Goal: Task Accomplishment & Management: Manage account settings

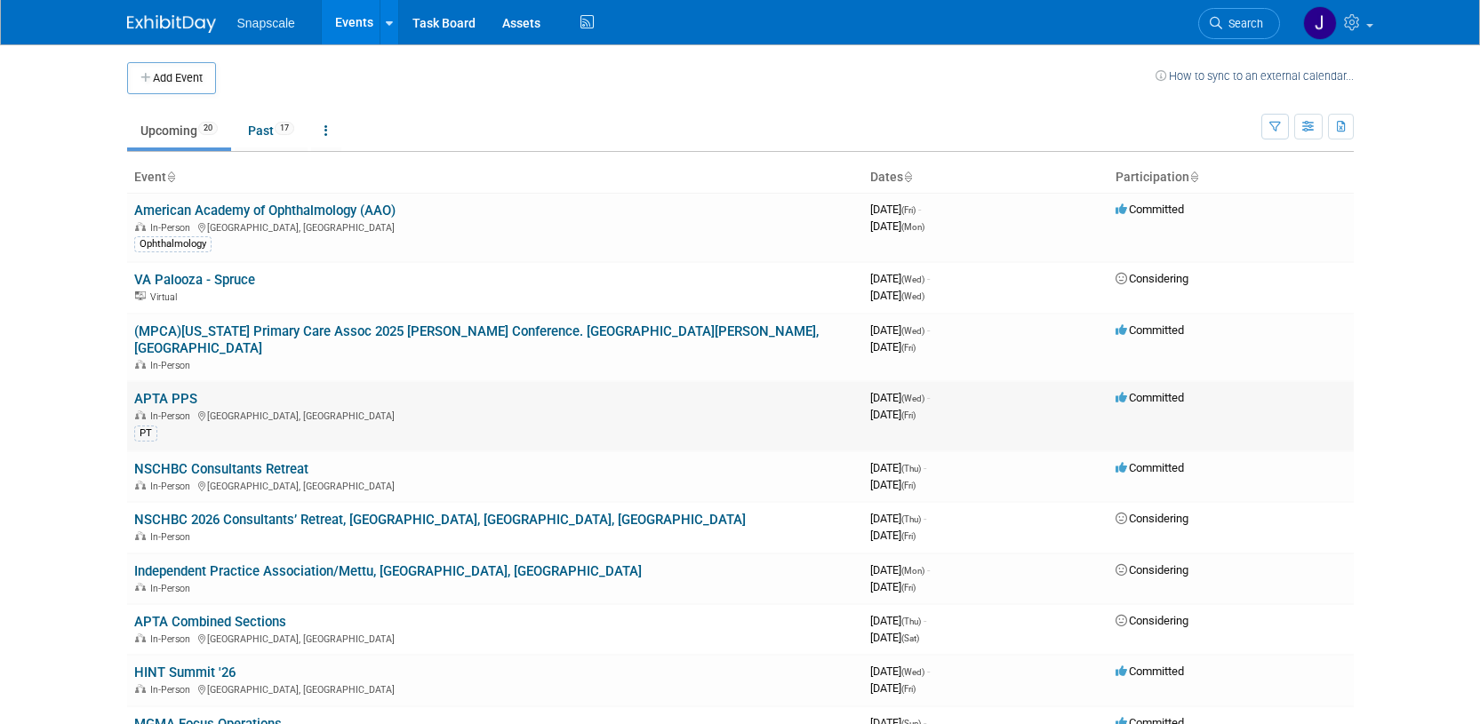
click at [185, 391] on link "APTA PPS" at bounding box center [165, 399] width 63 height 16
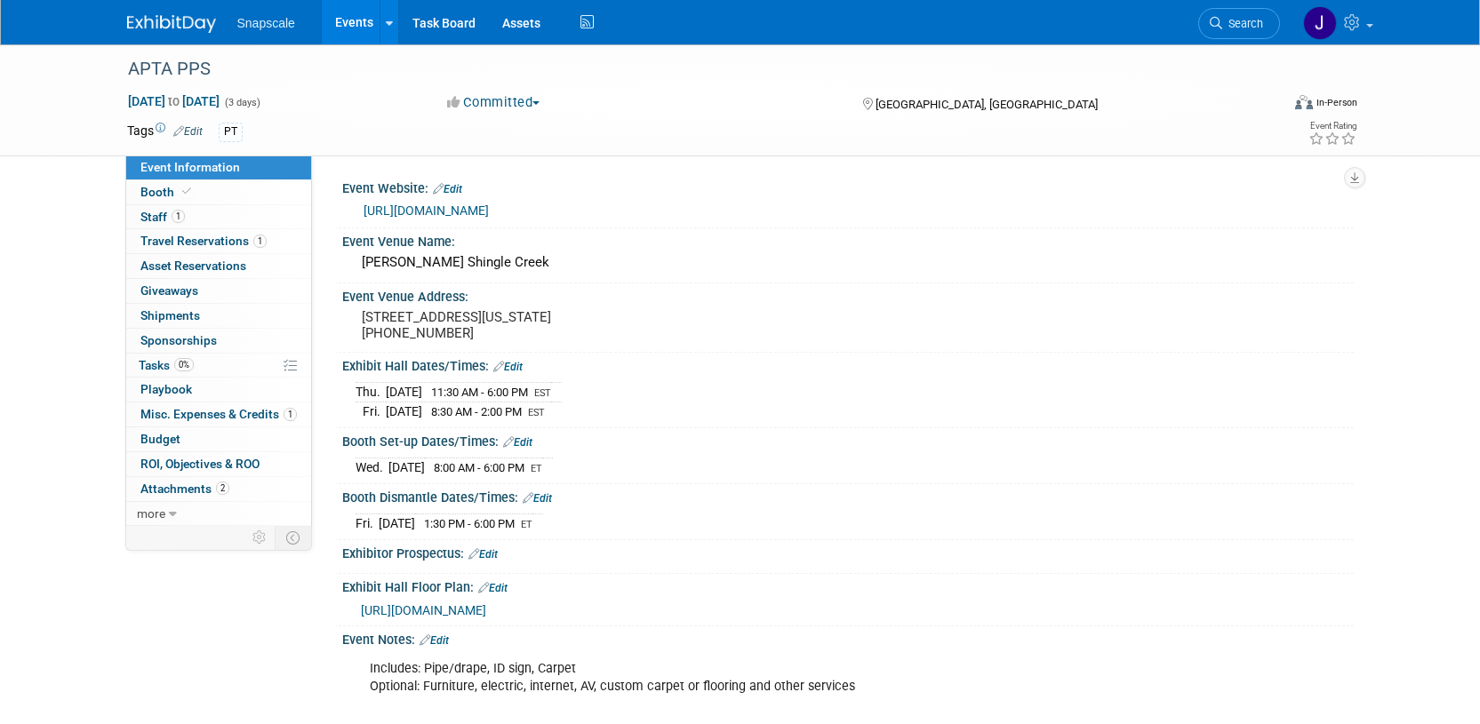
click at [489, 207] on link "https://ppsapta.org/events/apta-private-practice-annual-conference-2025" at bounding box center [425, 211] width 125 height 14
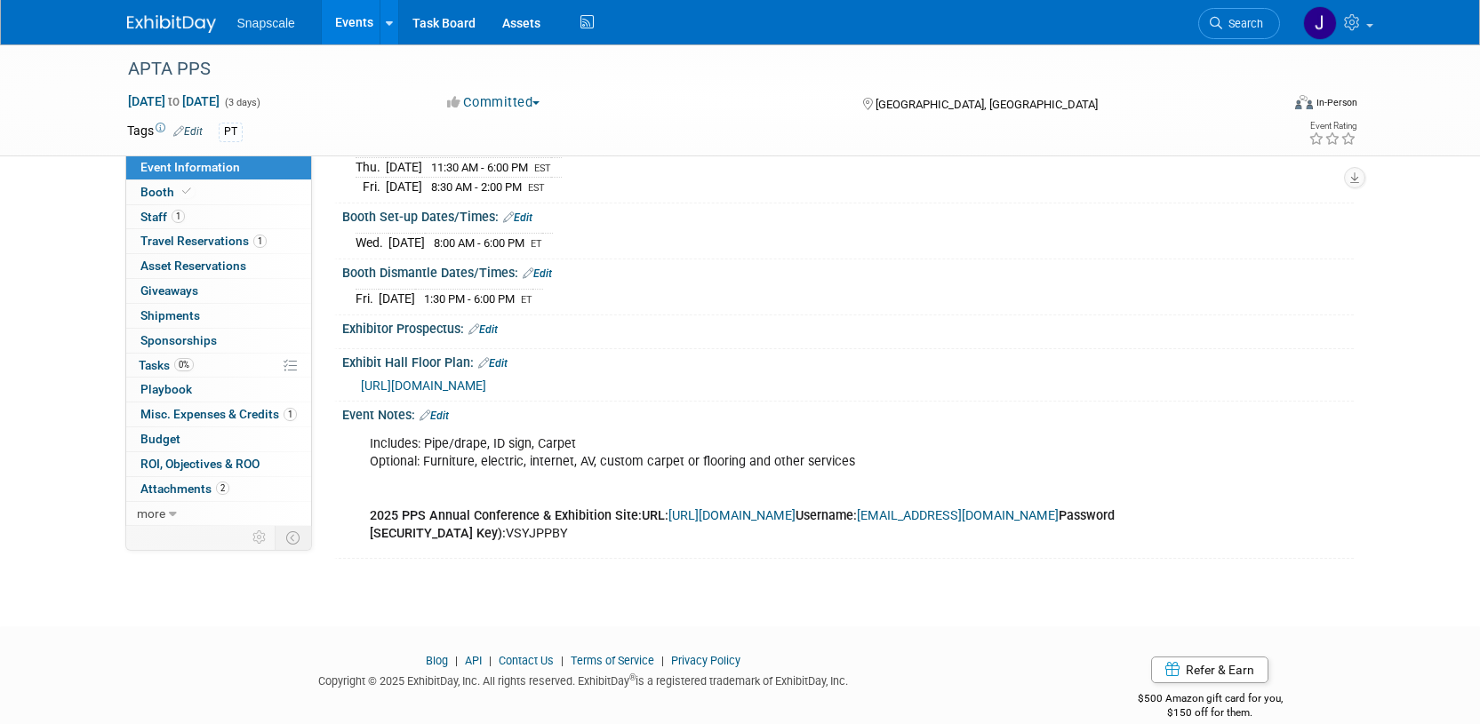
scroll to position [251, 0]
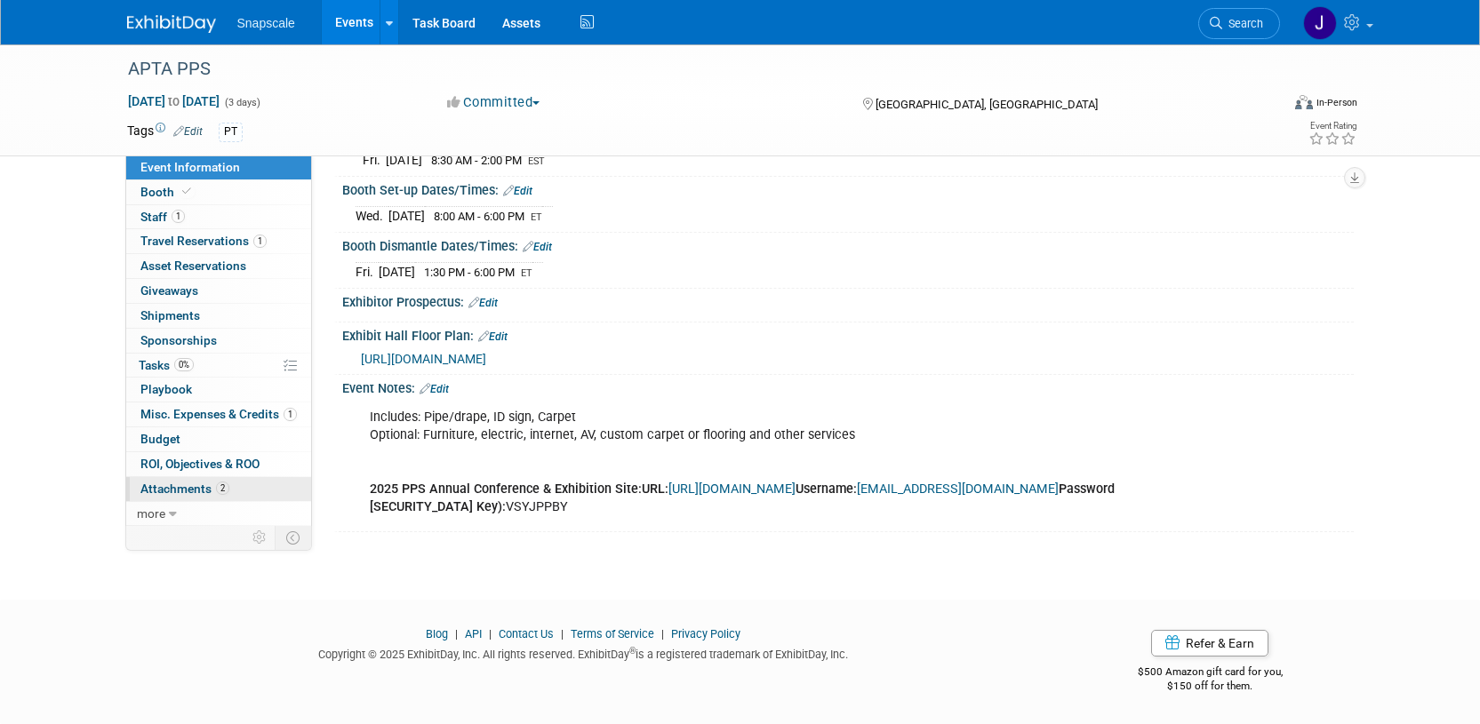
click at [174, 490] on span "Attachments 2" at bounding box center [184, 489] width 89 height 14
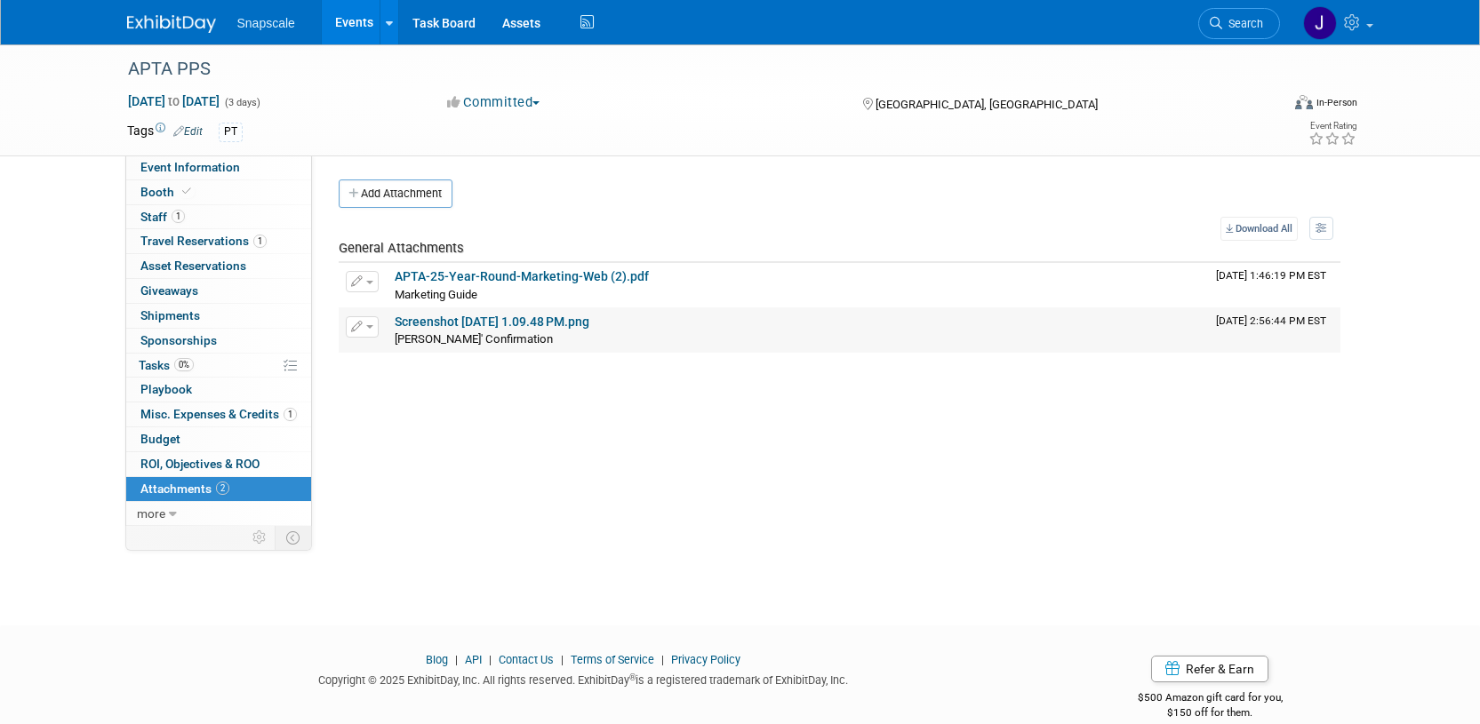
click at [460, 315] on link "Screenshot 2024-12-05 at 1.09.48 PM.png" at bounding box center [492, 322] width 195 height 14
click at [153, 196] on span "Booth" at bounding box center [167, 192] width 54 height 14
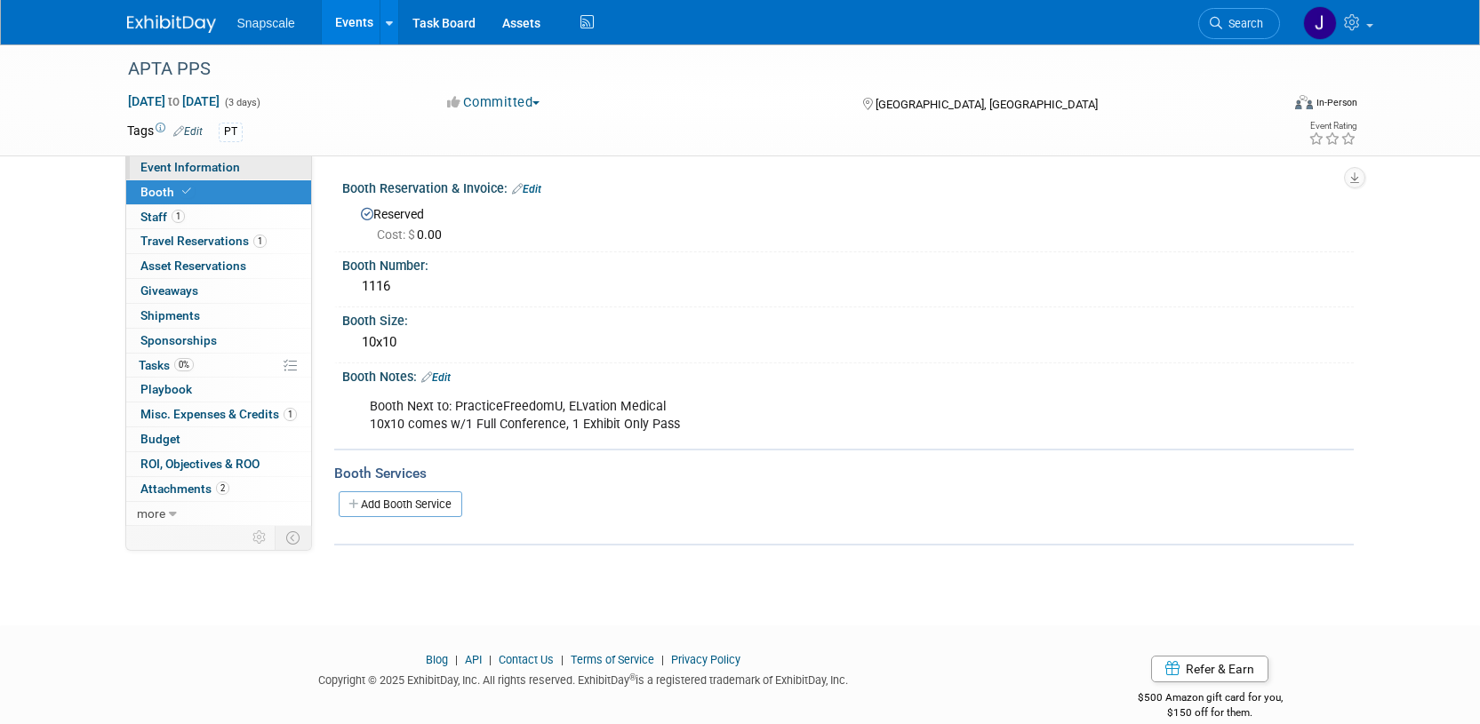
click at [176, 170] on span "Event Information" at bounding box center [190, 167] width 100 height 14
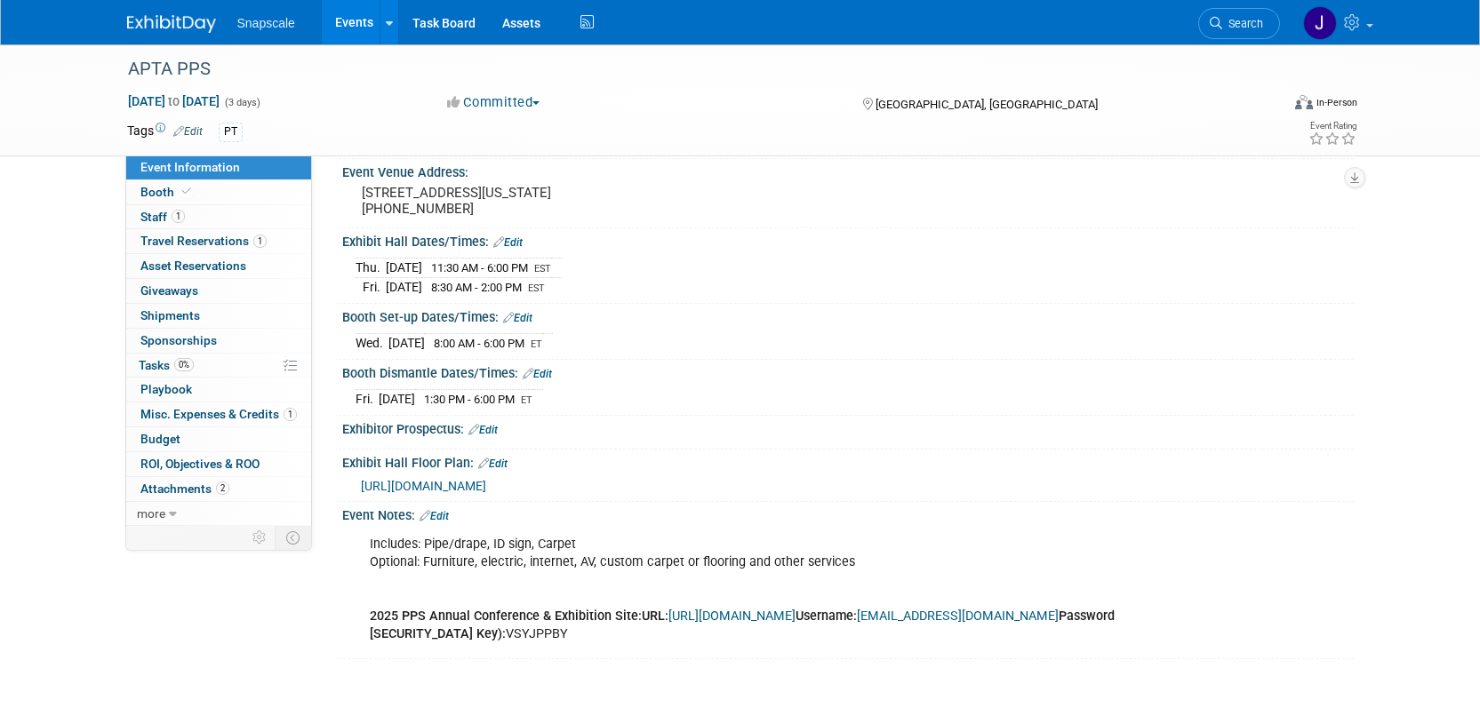
scroll to position [195, 0]
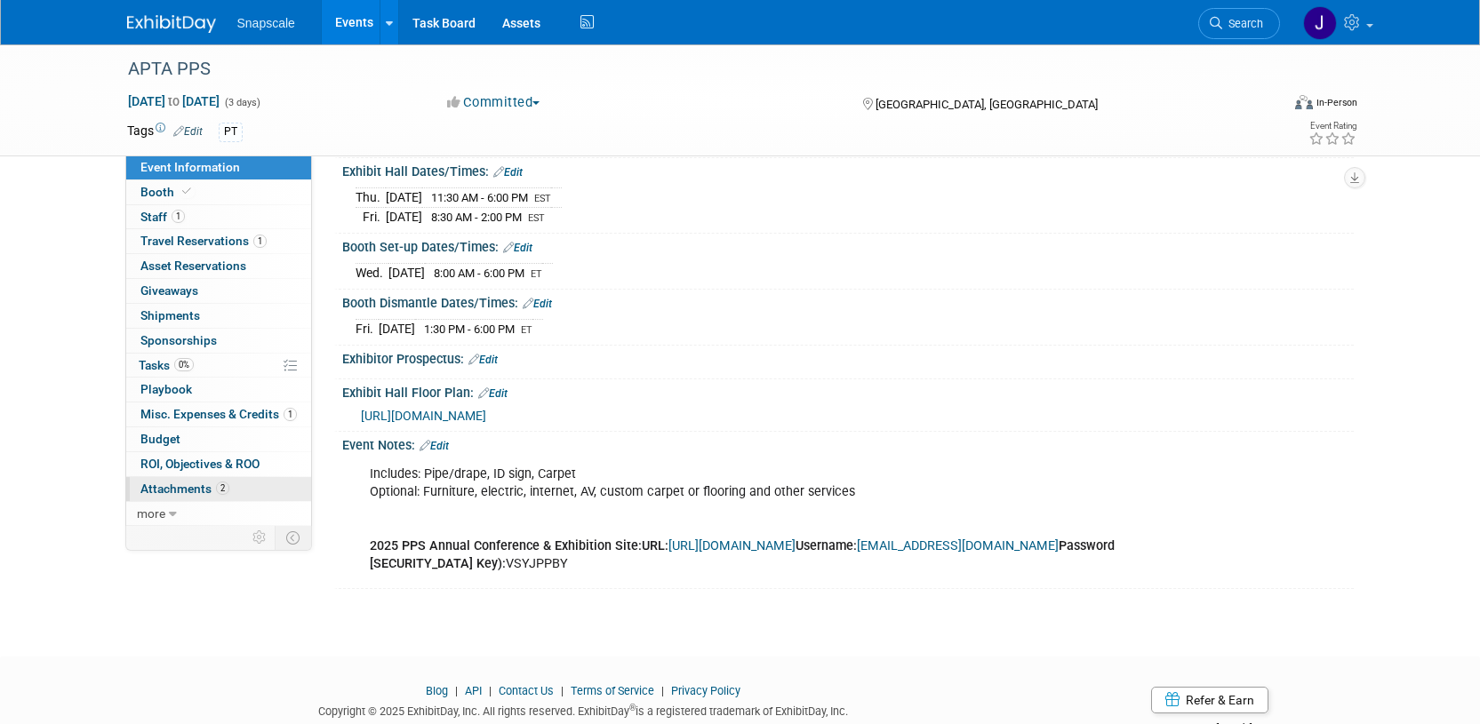
click at [157, 486] on span "Attachments 2" at bounding box center [184, 489] width 89 height 14
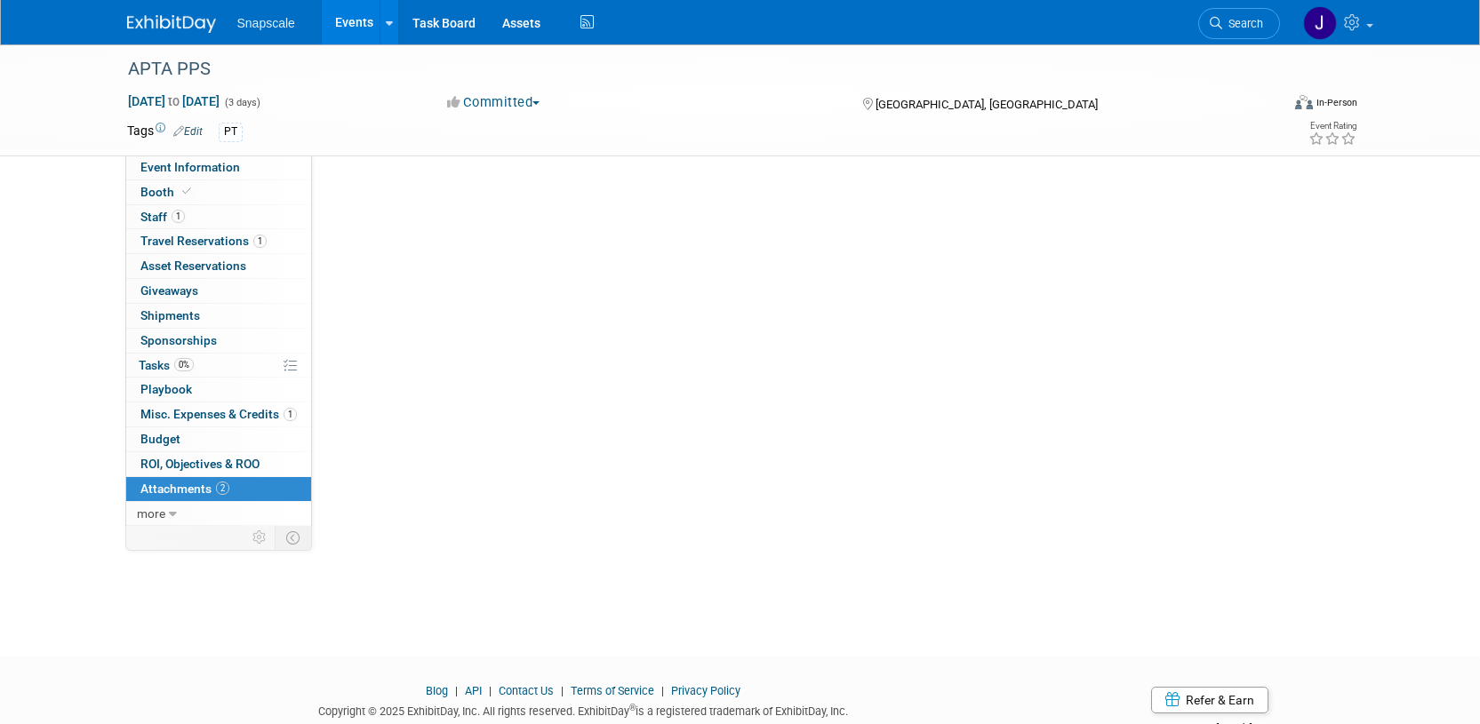
scroll to position [0, 0]
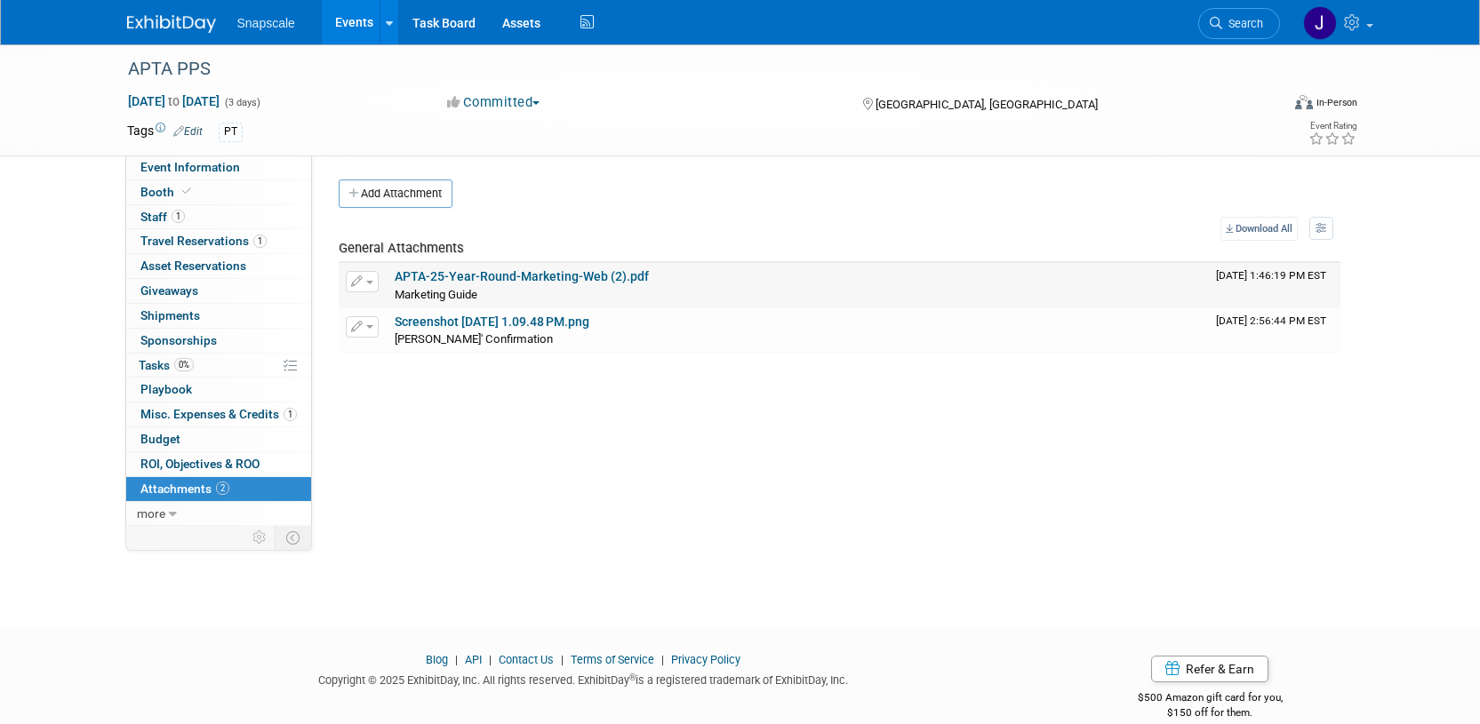
click at [445, 277] on link "APTA-25-Year-Round-Marketing-Web (2).pdf" at bounding box center [522, 276] width 254 height 14
click at [488, 331] on div "Alex' Confirmation Alex' Confirmation X" at bounding box center [798, 339] width 807 height 18
click at [487, 331] on div "Alex' Confirmation Alex' Confirmation X" at bounding box center [798, 339] width 807 height 18
click at [501, 396] on div "Event Website: Edit https://ppsapta.org/events/apta-private-practice-annual-con…" at bounding box center [832, 341] width 1041 height 371
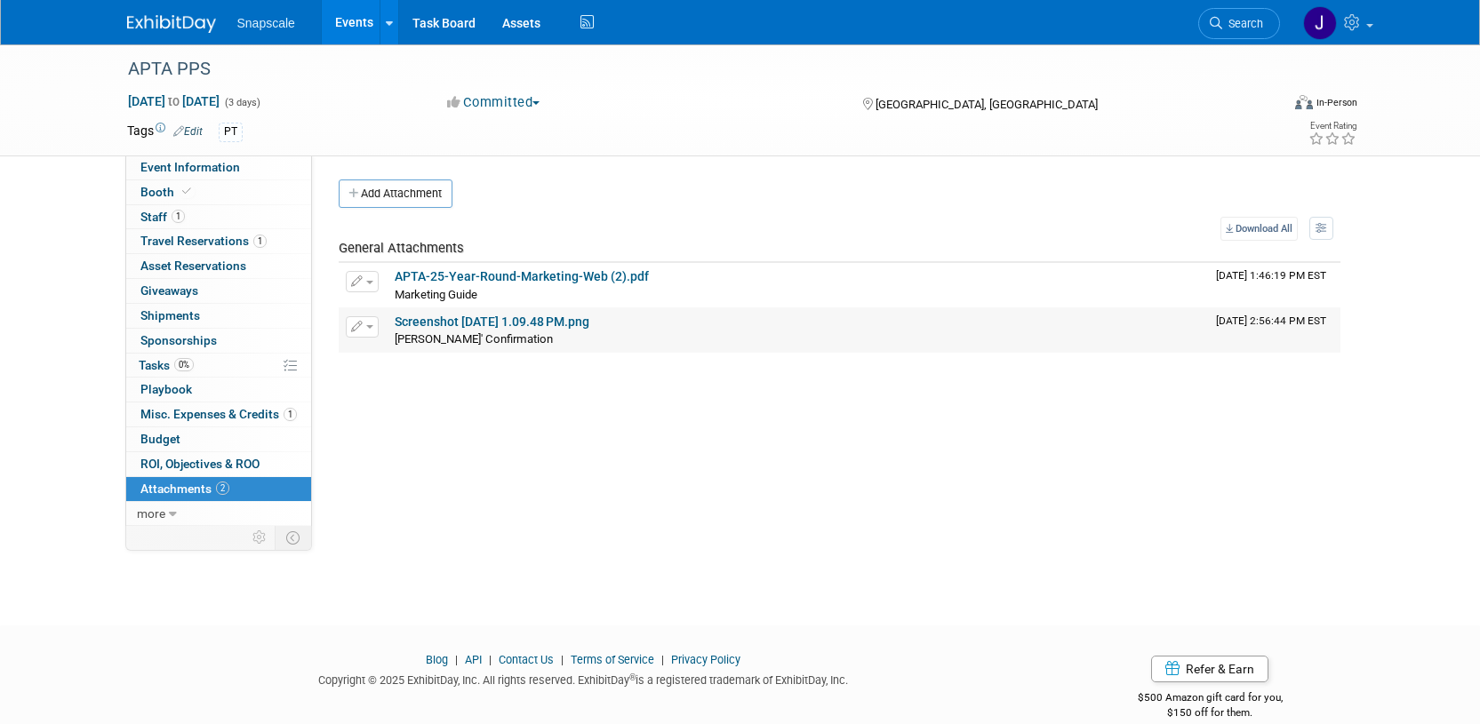
click at [433, 321] on link "Screenshot 2024-12-05 at 1.09.48 PM.png" at bounding box center [492, 322] width 195 height 14
click at [148, 191] on span "Booth" at bounding box center [167, 192] width 54 height 14
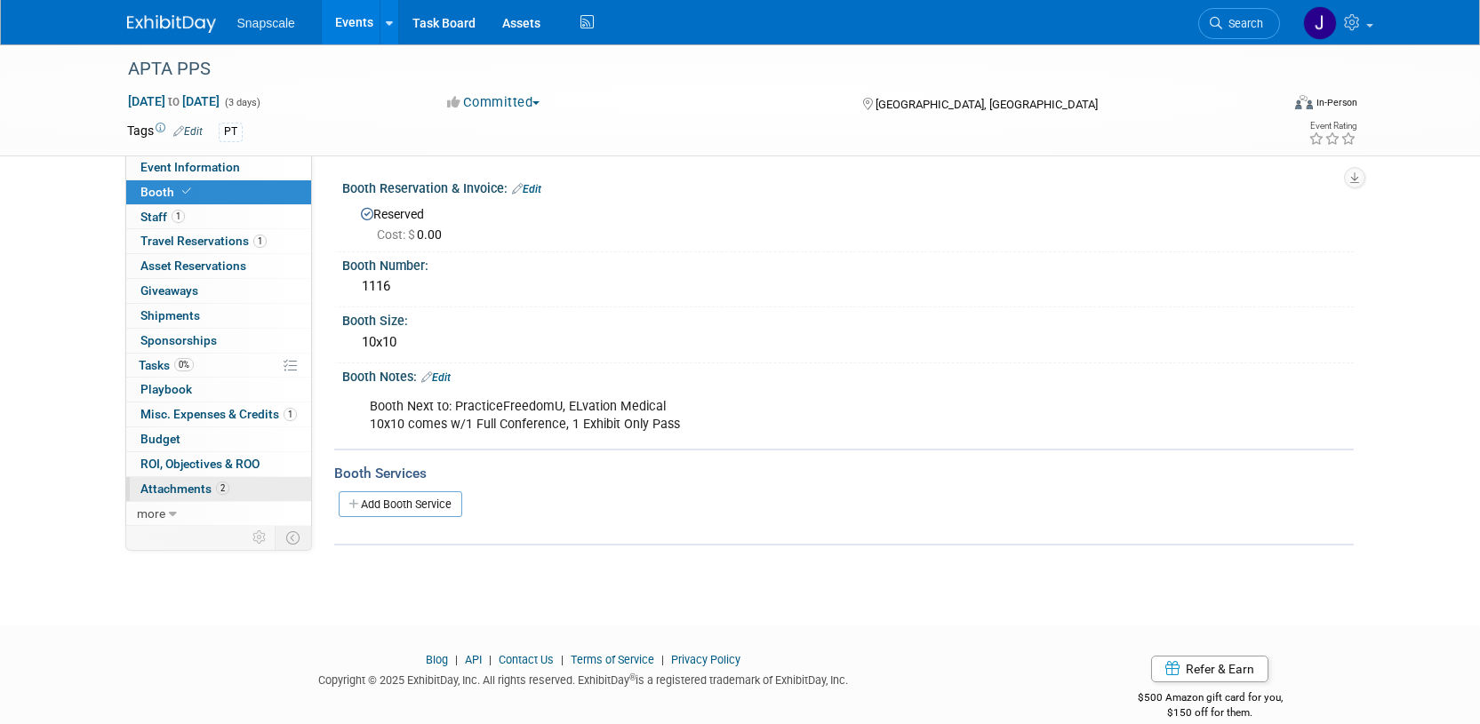
click at [189, 485] on span "Attachments 2" at bounding box center [184, 489] width 89 height 14
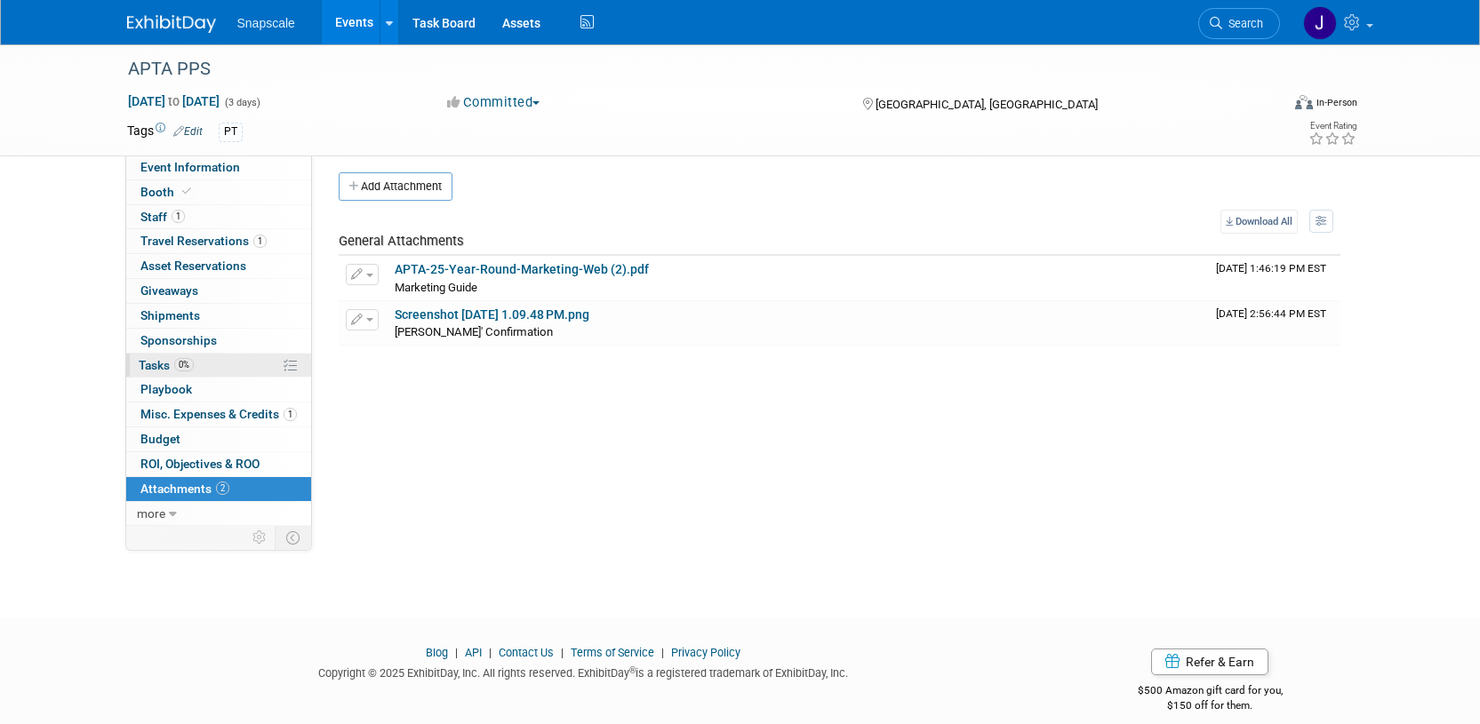
click at [148, 369] on span "Tasks 0%" at bounding box center [166, 365] width 55 height 14
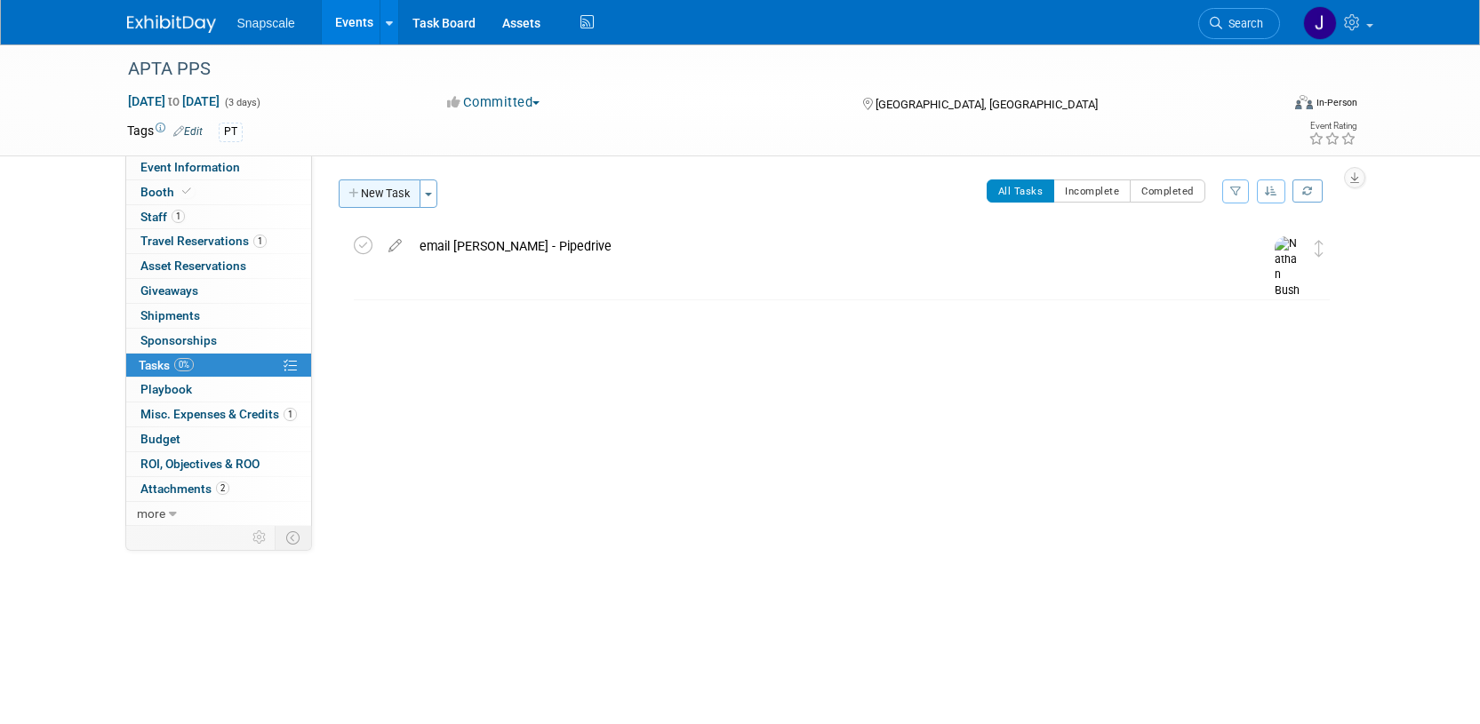
click at [374, 200] on button "New Task" at bounding box center [380, 194] width 82 height 28
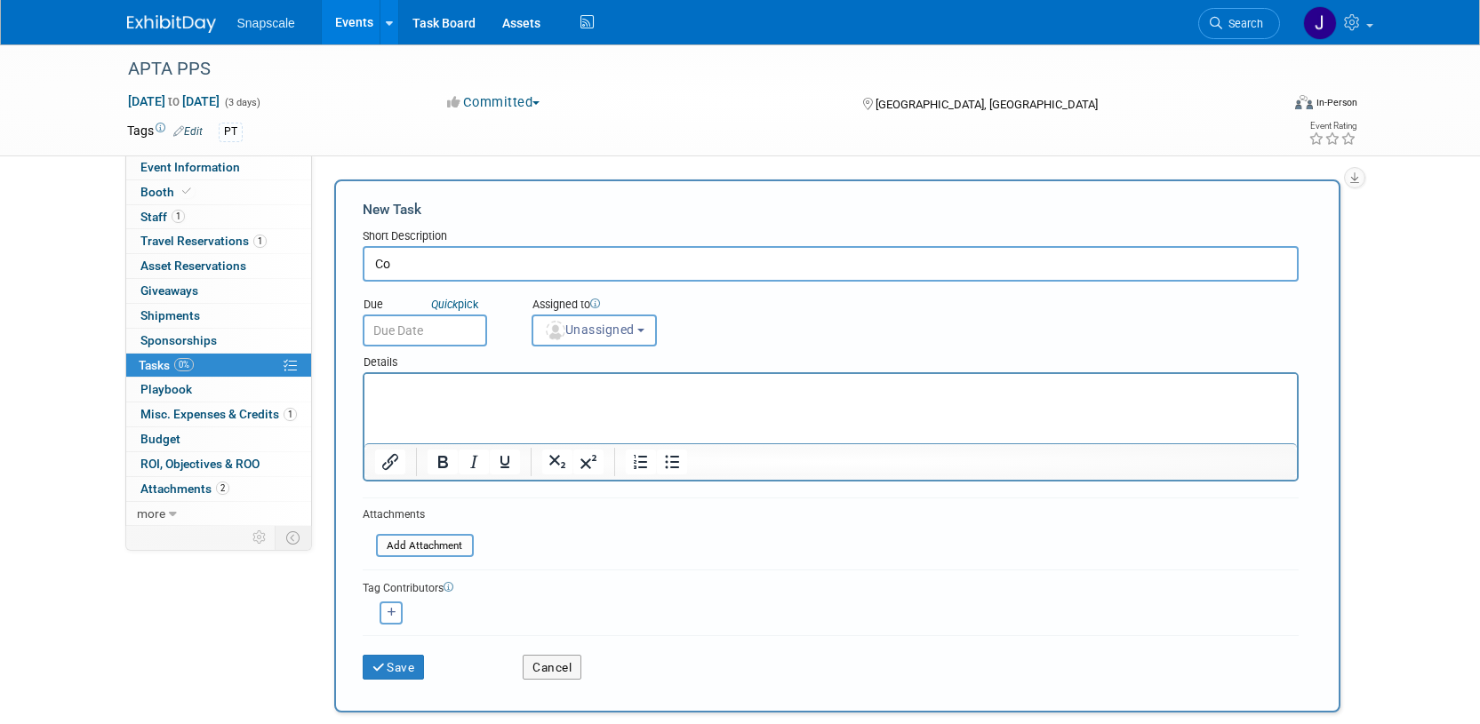
type input "C"
type input "E"
paste input "Exhibitor Conference Portal"
drag, startPoint x: 682, startPoint y: 261, endPoint x: 561, endPoint y: 263, distance: 121.8
click at [538, 265] on input "Exhibitor Conference Portal - take out of Ethan's name" at bounding box center [831, 264] width 936 height 36
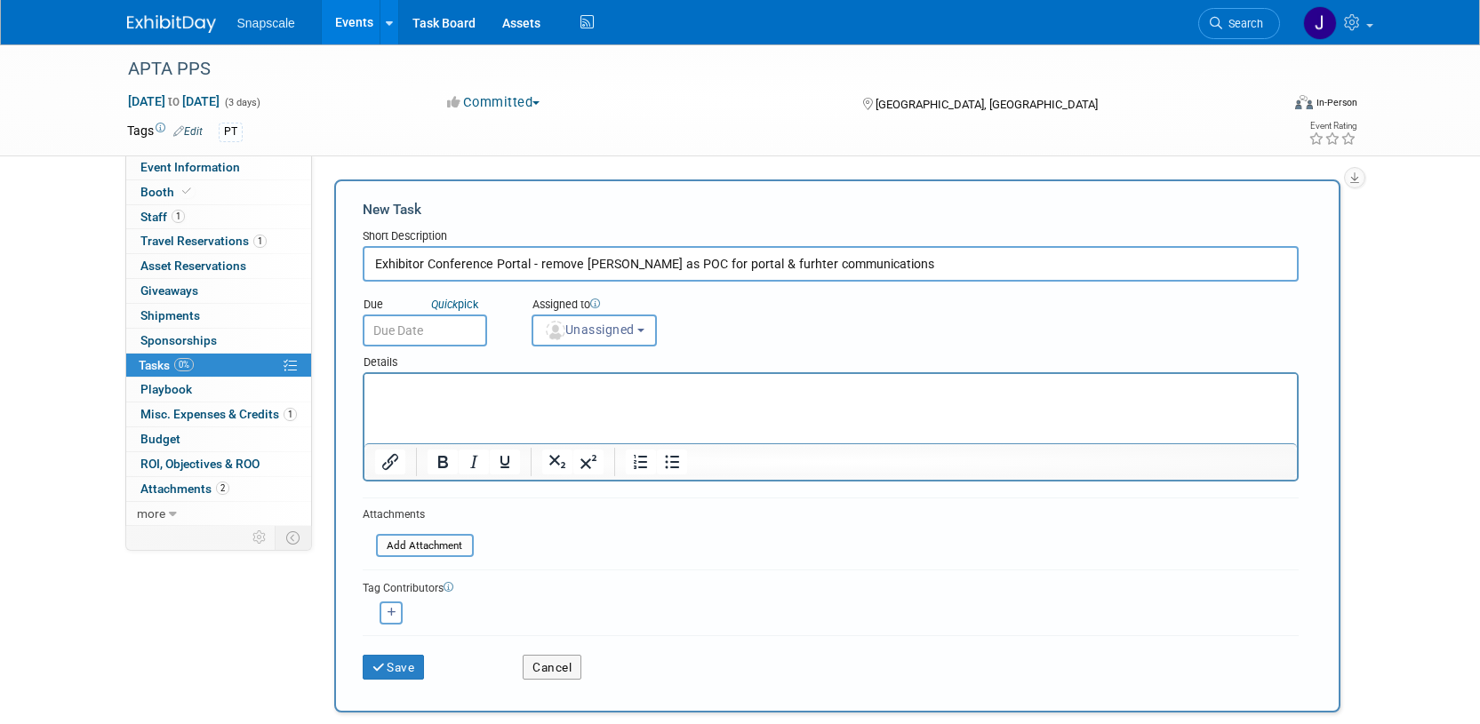
click at [740, 267] on input "Exhibitor Conference Portal - remove Ethan as POC for portal & furhter communic…" at bounding box center [831, 264] width 936 height 36
type input "Exhibitor Conference Portal - remove Ethan as POC for portal & further communic…"
click at [444, 331] on input "text" at bounding box center [425, 331] width 124 height 32
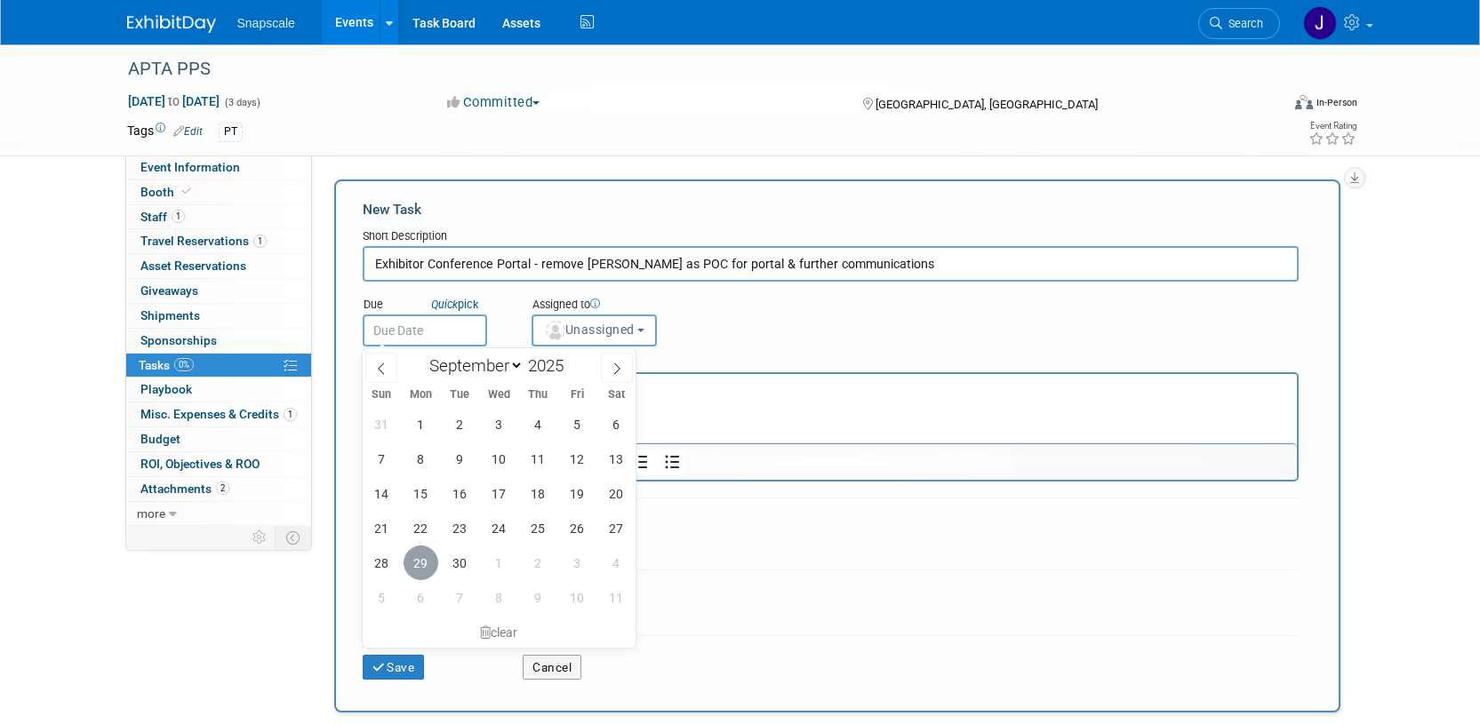
click at [419, 562] on span "29" at bounding box center [420, 563] width 35 height 35
type input "Sep 29, 2025"
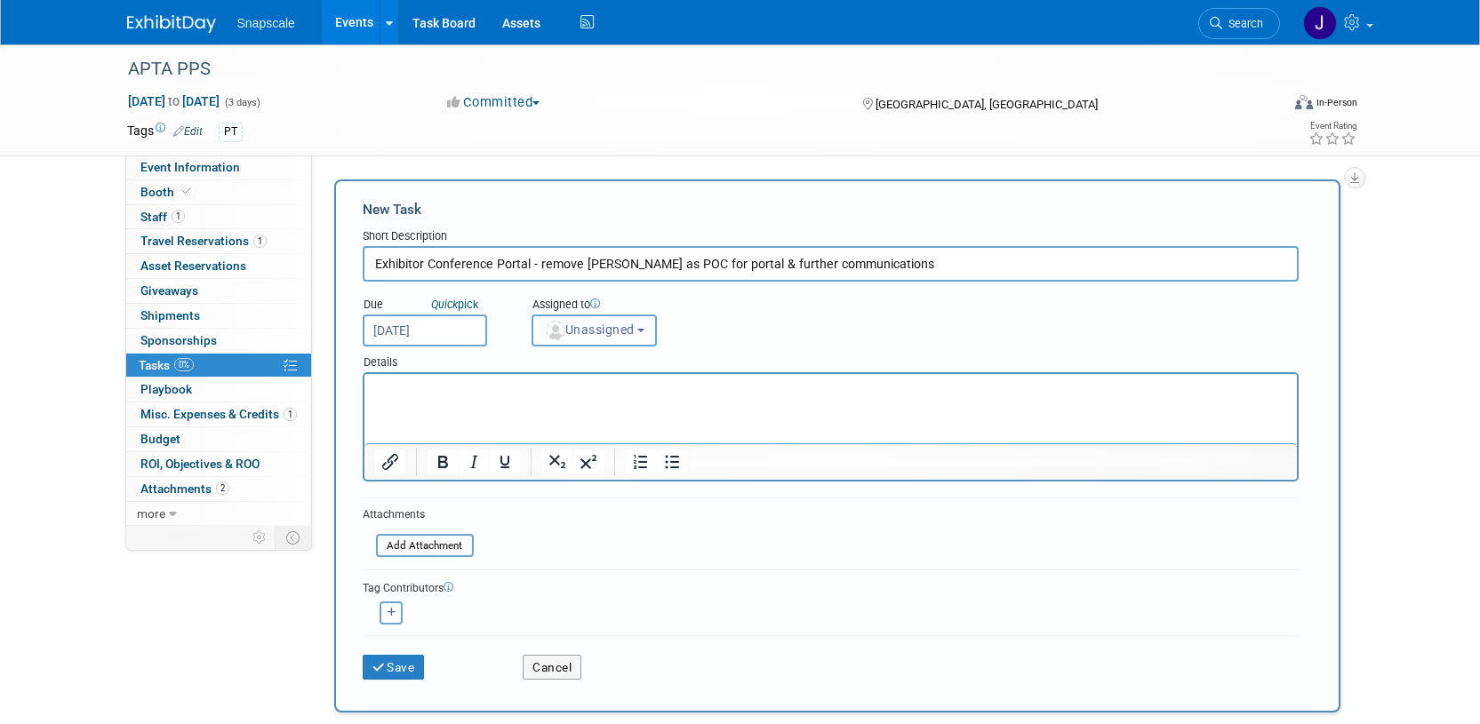
click at [646, 332] on button "Unassigned" at bounding box center [594, 331] width 126 height 32
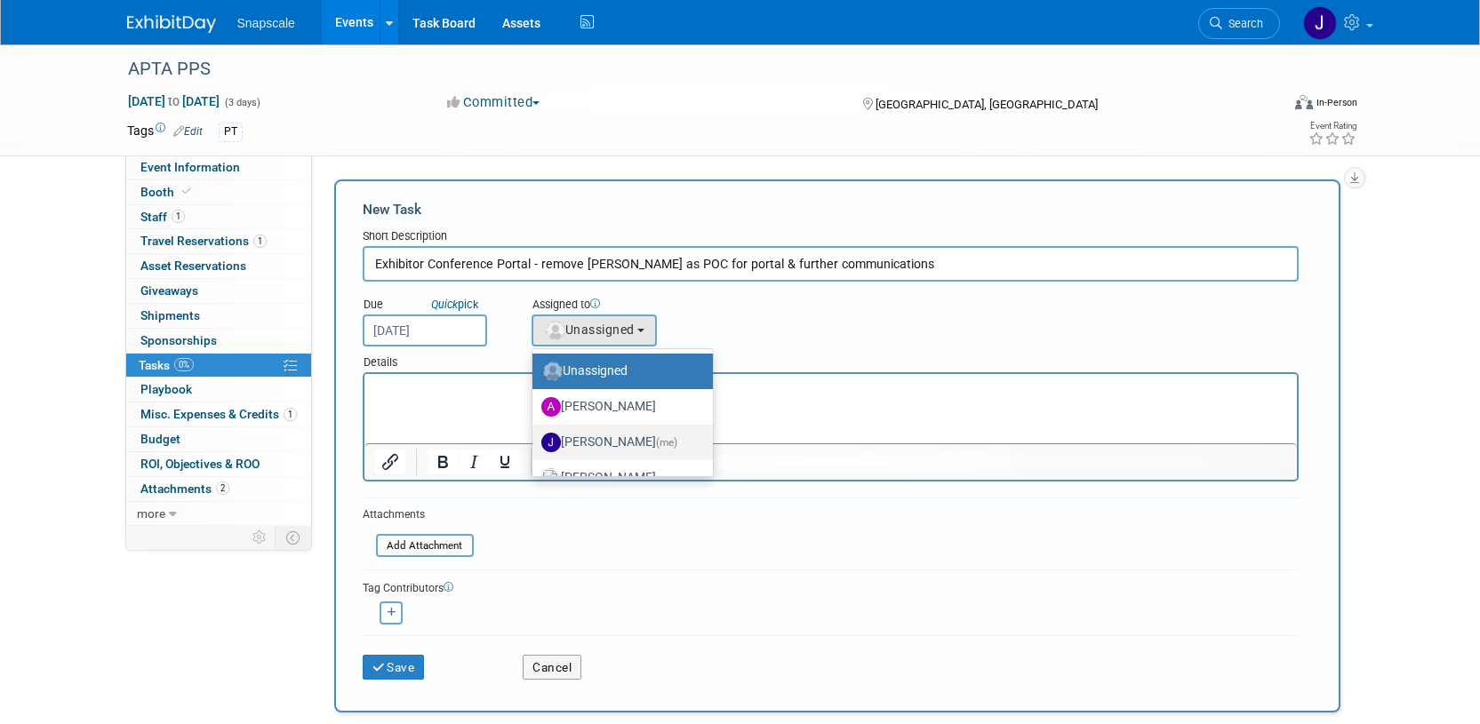
click at [593, 446] on label "Jennifer Benedict (me)" at bounding box center [618, 442] width 154 height 28
click at [535, 446] on input "Jennifer Benedict (me)" at bounding box center [529, 441] width 12 height 12
select select "ff8e83e6-6ab1-4fe0-a632-643b0aac2113"
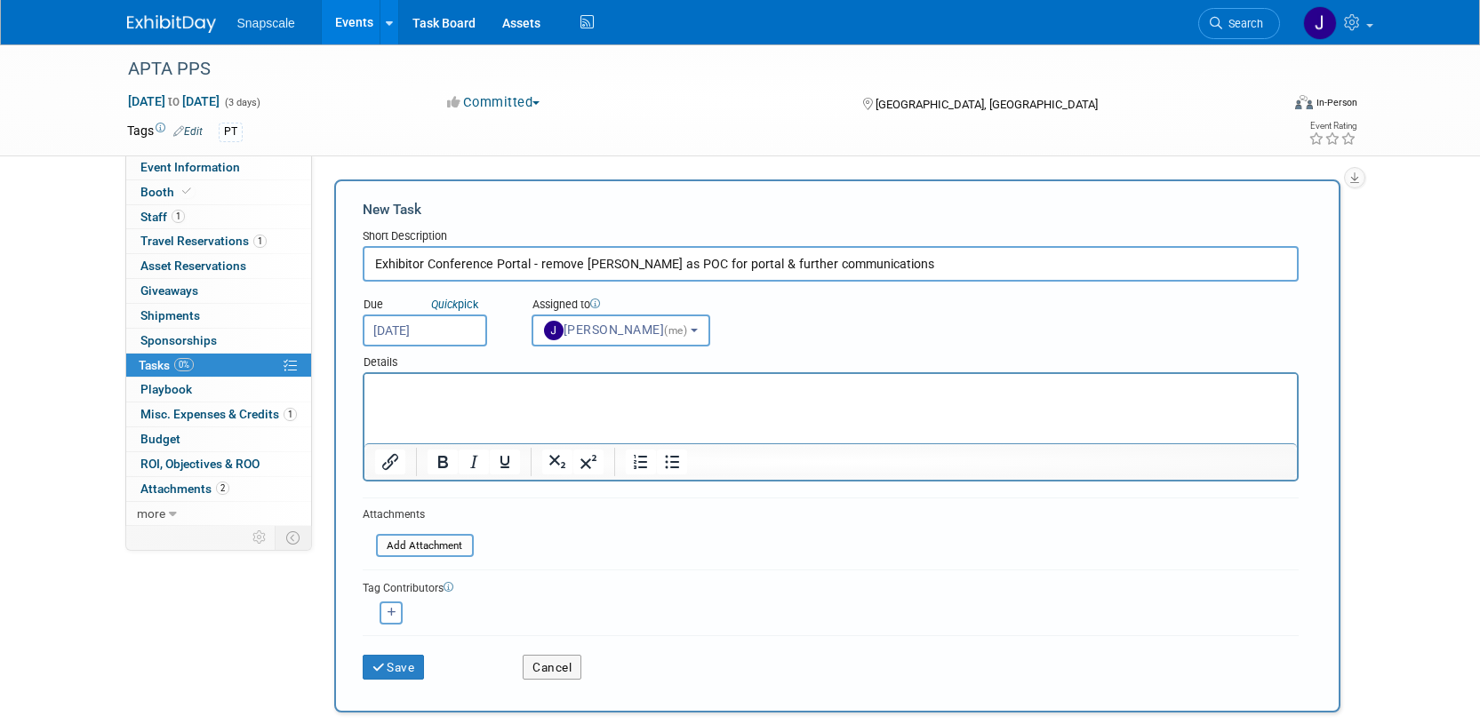
click at [397, 396] on p "Rich Text Area. Press ALT-0 for help." at bounding box center [830, 390] width 912 height 18
click at [644, 399] on html "9/29. Jen emailed emielcarz@ppsapta.org" at bounding box center [829, 386] width 932 height 25
click at [378, 662] on icon "submit" at bounding box center [379, 668] width 15 height 12
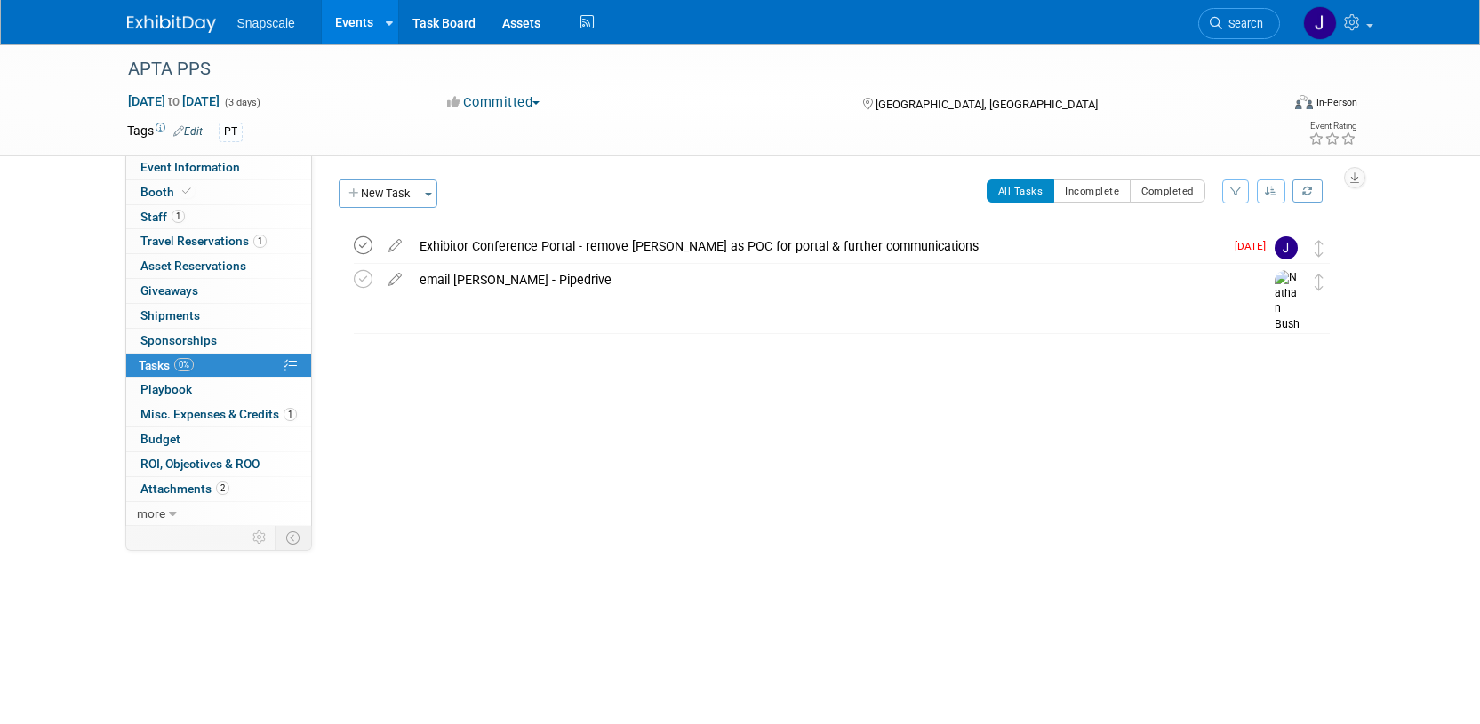
click at [362, 248] on icon at bounding box center [363, 245] width 19 height 19
click at [365, 194] on button "New Task" at bounding box center [380, 194] width 82 height 28
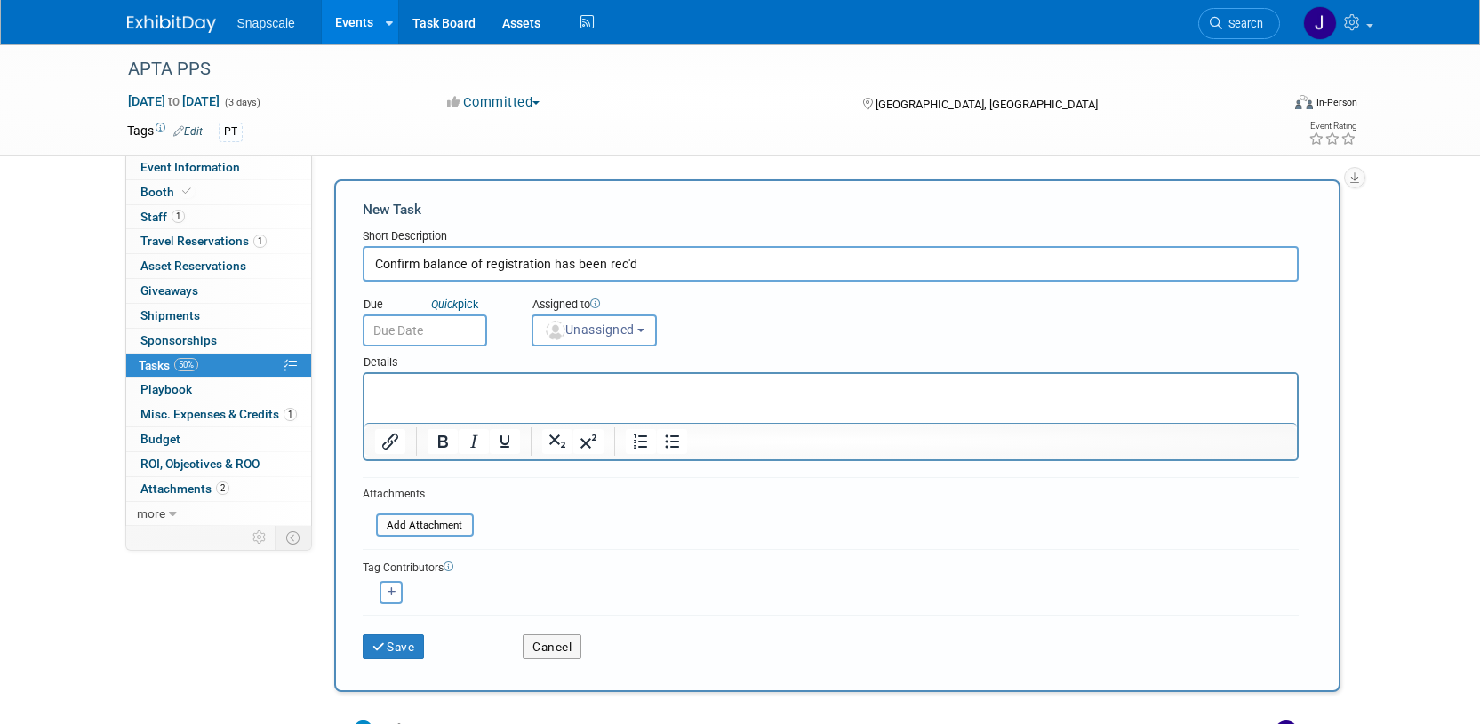
type input "Confirm balance of registration has been rec'd"
click at [388, 328] on input "text" at bounding box center [425, 331] width 124 height 32
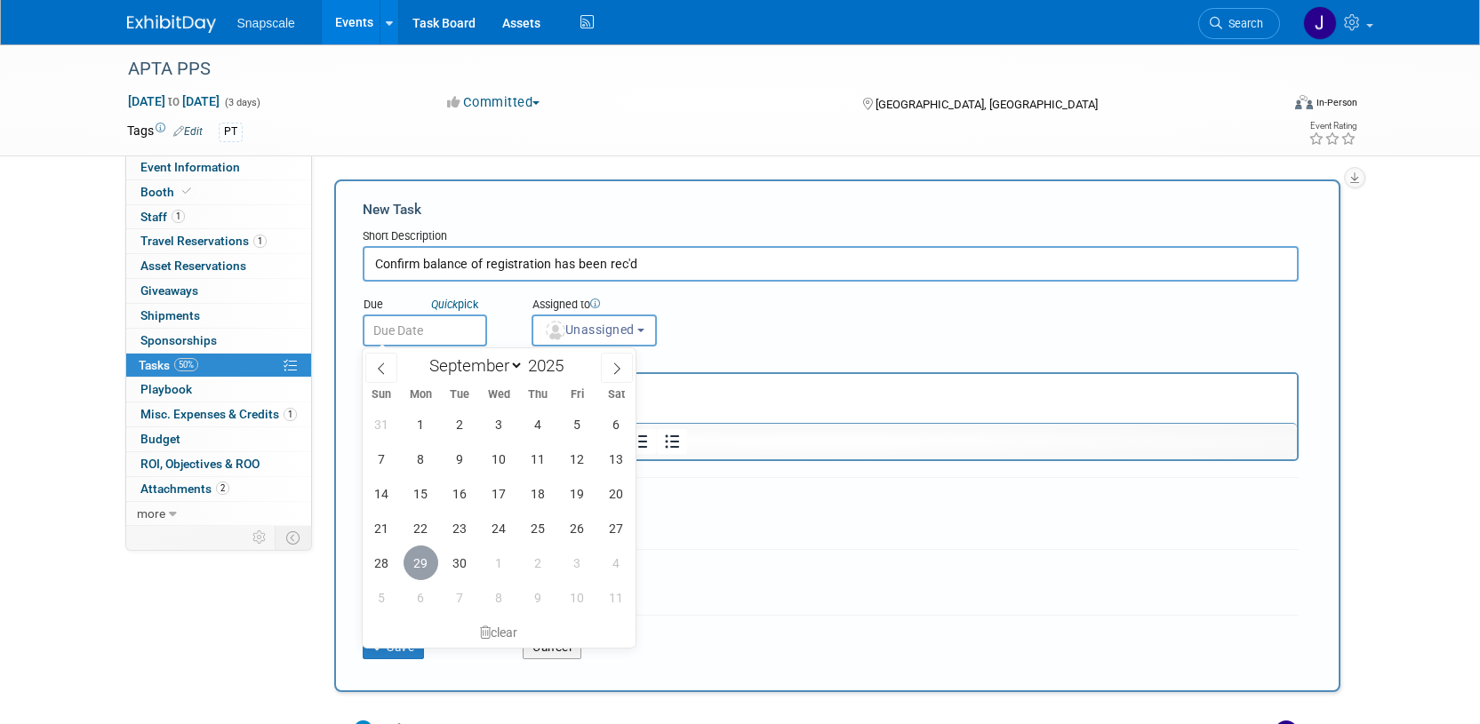
click at [425, 558] on span "29" at bounding box center [420, 563] width 35 height 35
type input "Sep 29, 2025"
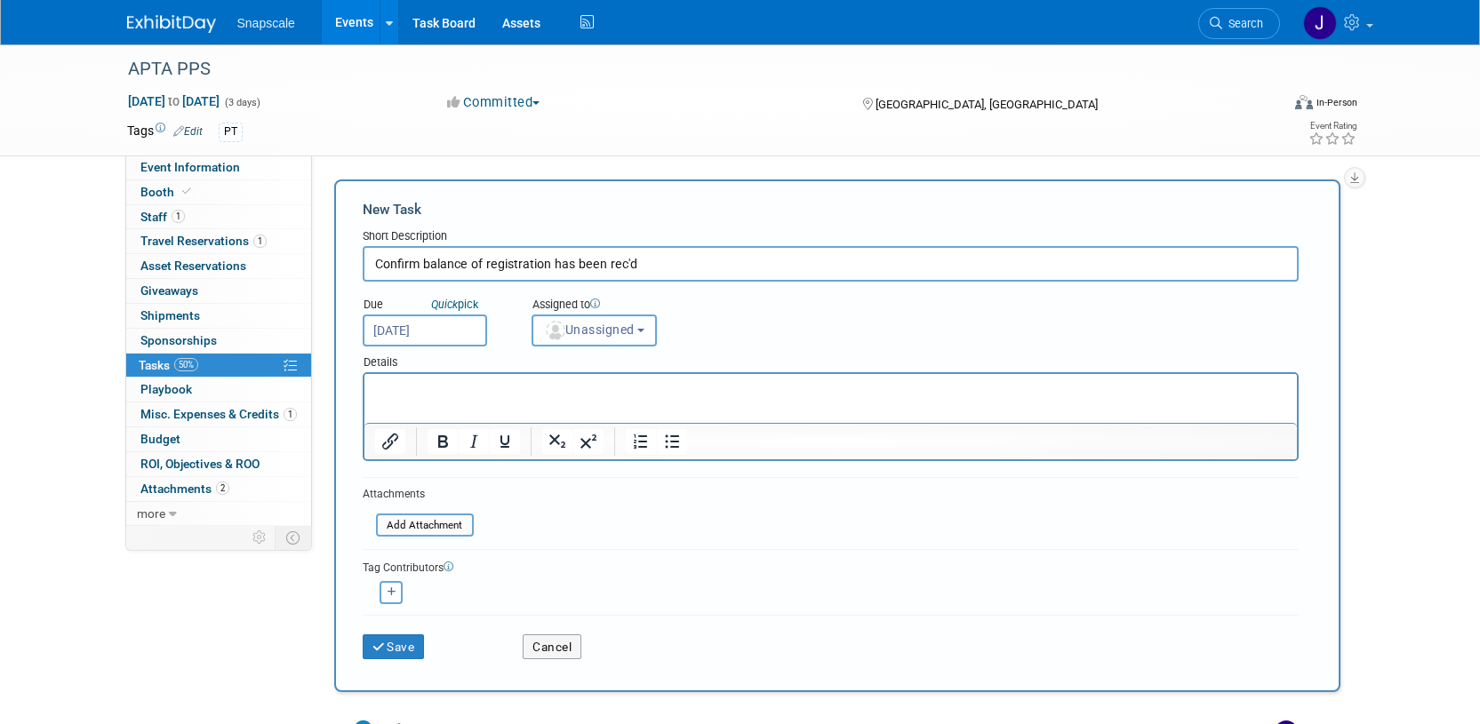
click at [614, 334] on span "Unassigned" at bounding box center [589, 330] width 91 height 14
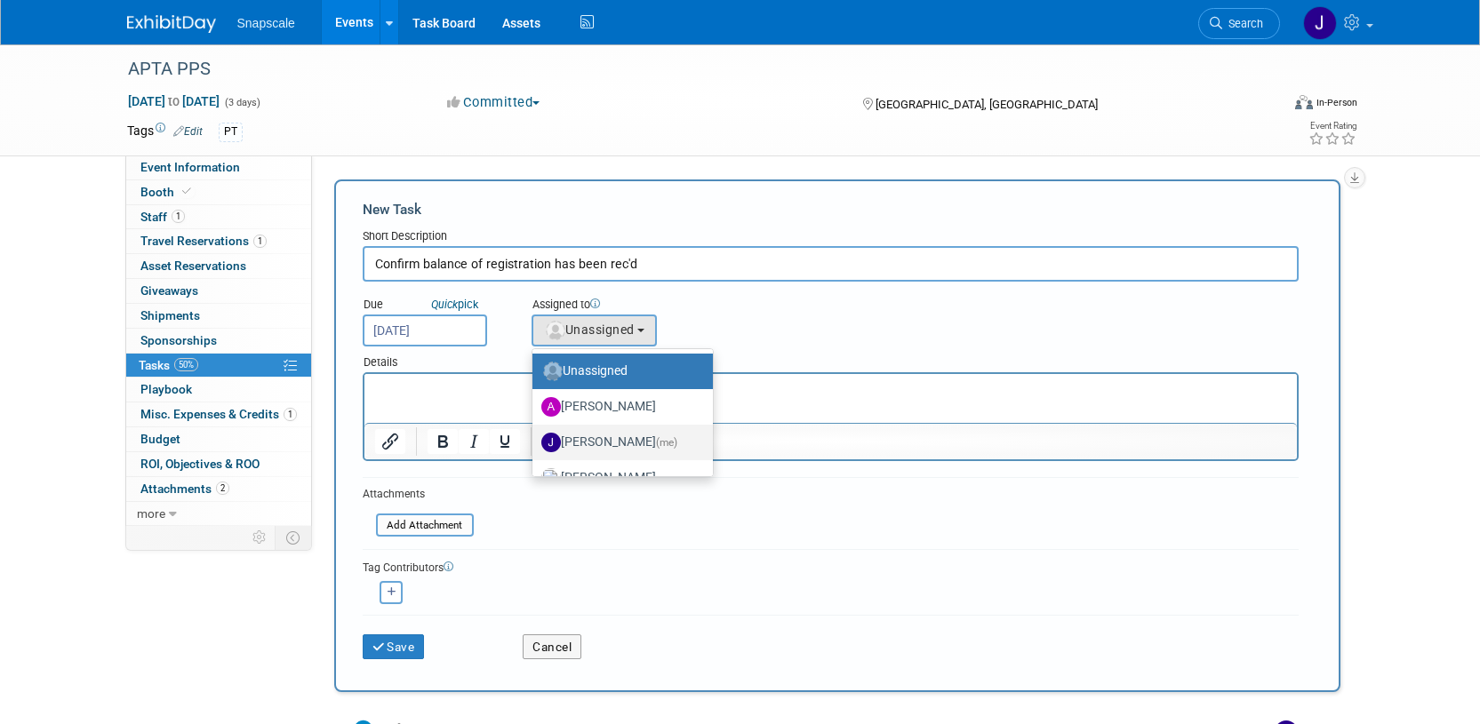
click at [590, 437] on label "Jennifer Benedict (me)" at bounding box center [618, 442] width 154 height 28
click at [535, 437] on input "Jennifer Benedict (me)" at bounding box center [529, 441] width 12 height 12
select select "ff8e83e6-6ab1-4fe0-a632-643b0aac2113"
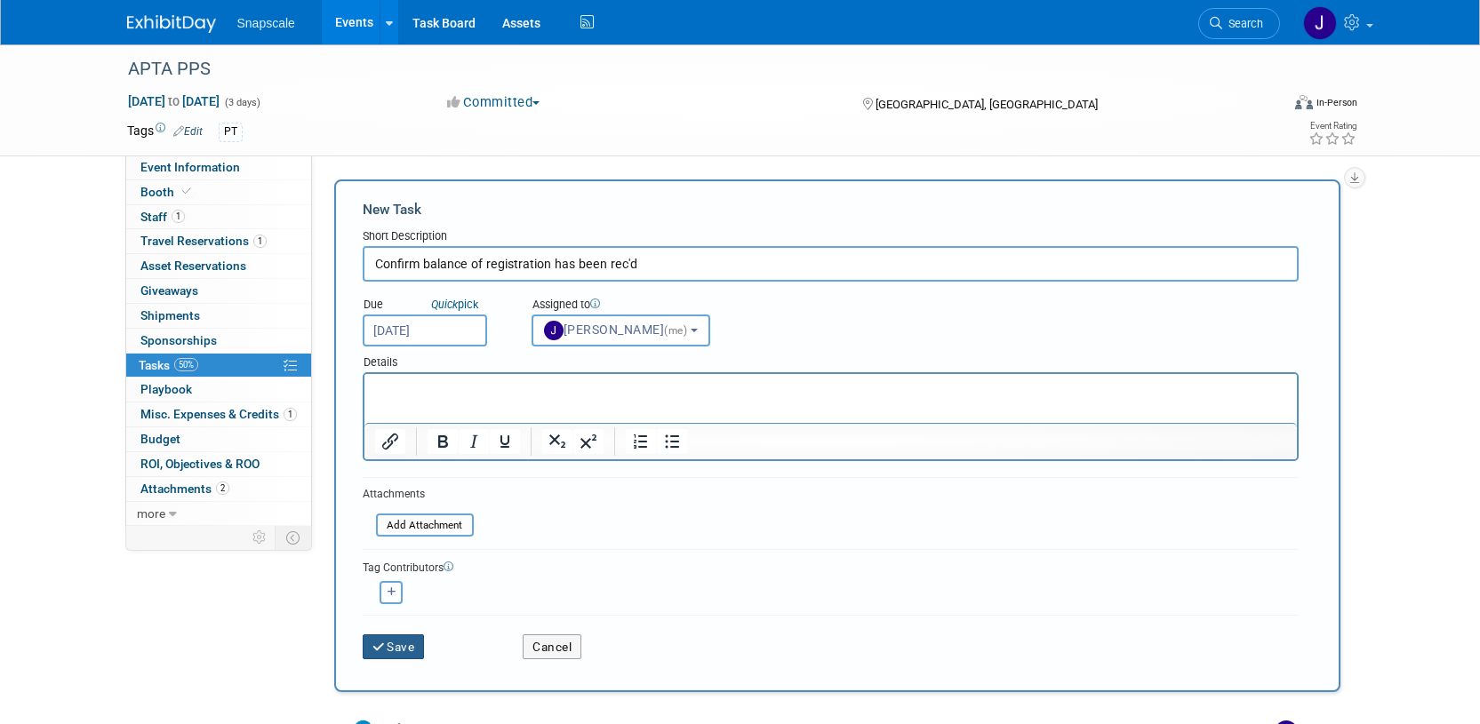
click at [390, 642] on button "Save" at bounding box center [394, 646] width 62 height 25
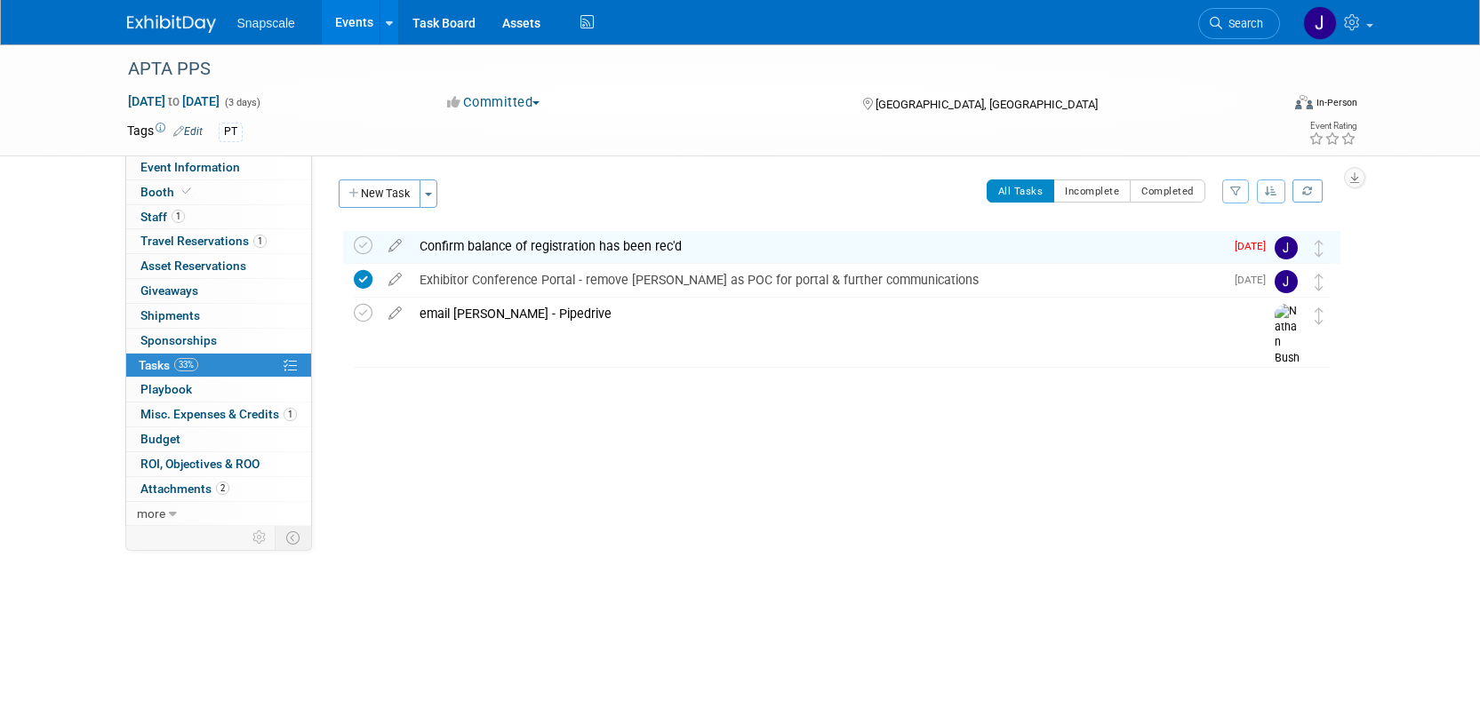
click at [496, 243] on div "Confirm balance of registration has been rec'd" at bounding box center [817, 246] width 813 height 30
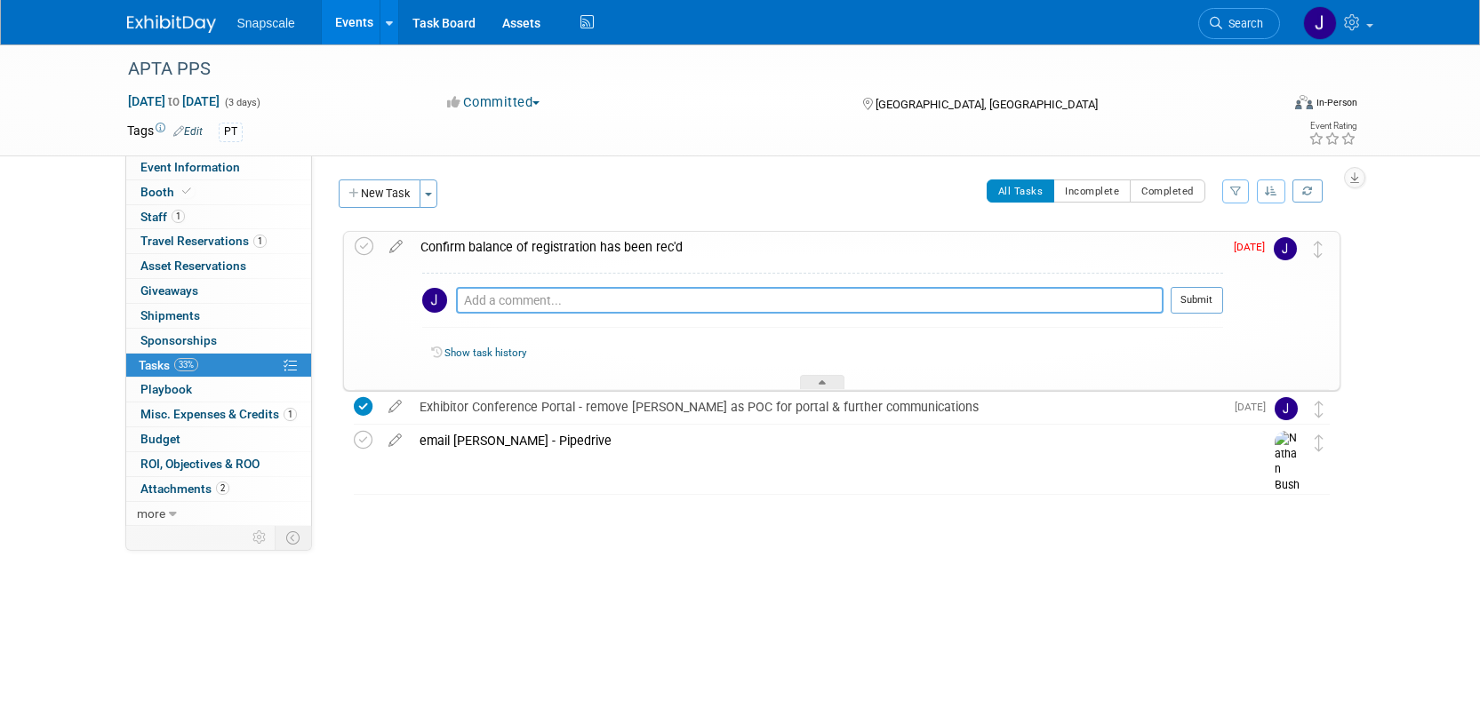
click at [560, 299] on textarea at bounding box center [809, 300] width 707 height 27
type textarea "waiting on response to my email"
click at [1185, 305] on button "Submit" at bounding box center [1196, 300] width 52 height 27
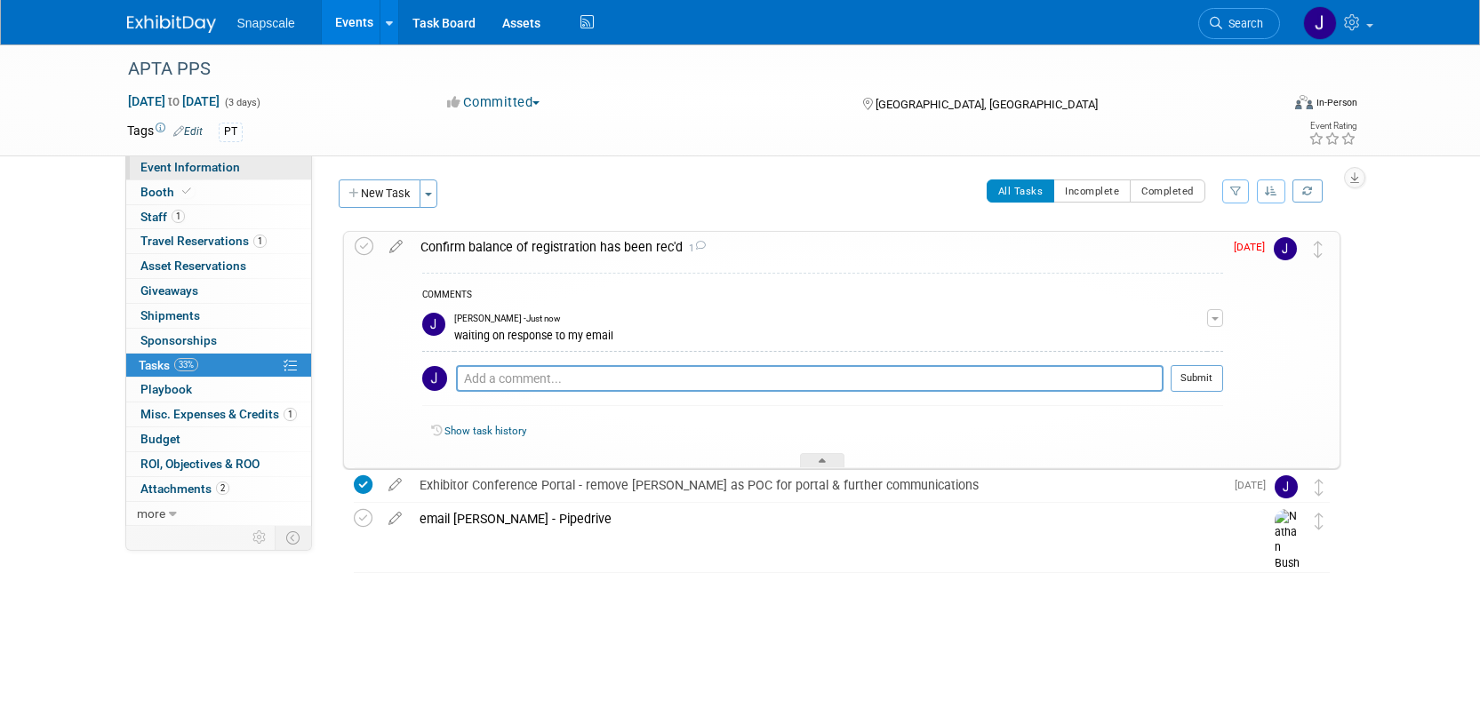
click at [168, 171] on span "Event Information" at bounding box center [190, 167] width 100 height 14
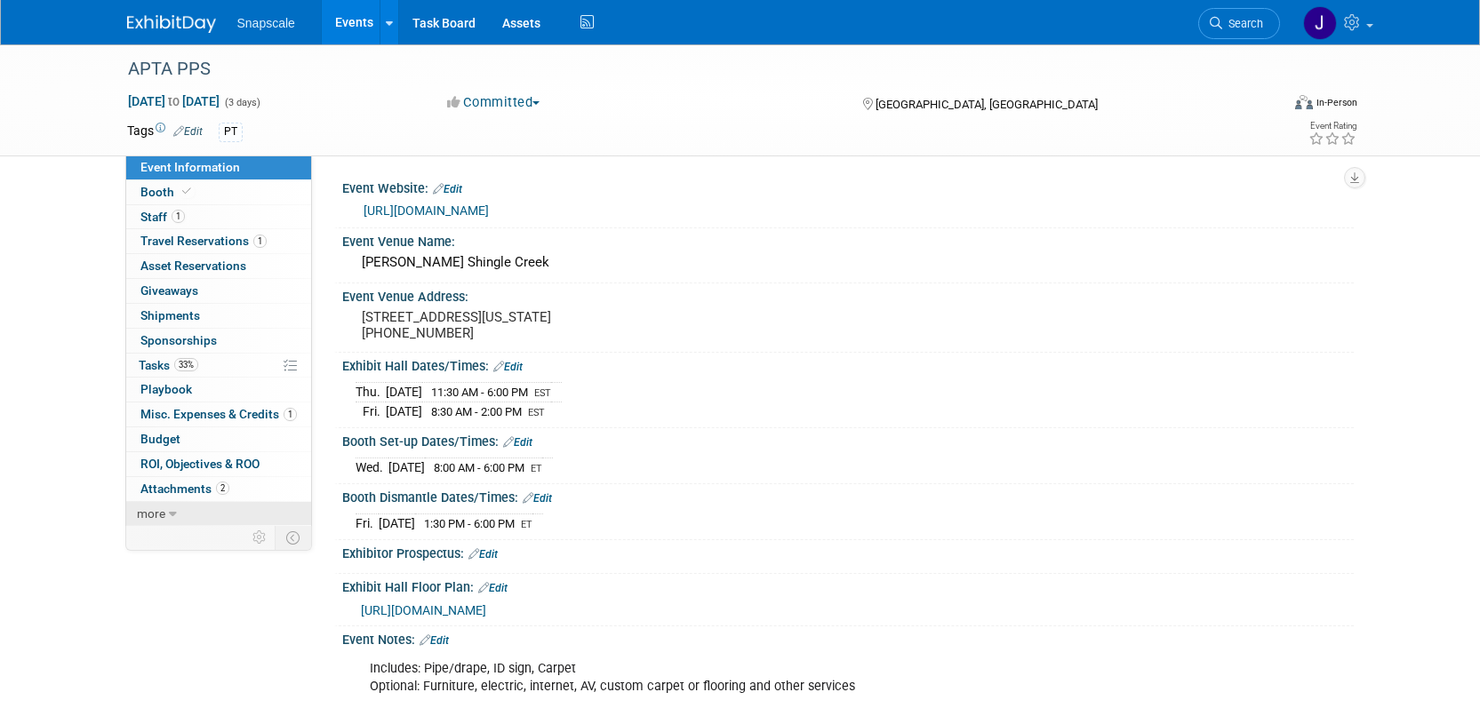
click at [155, 509] on span "more" at bounding box center [151, 514] width 28 height 14
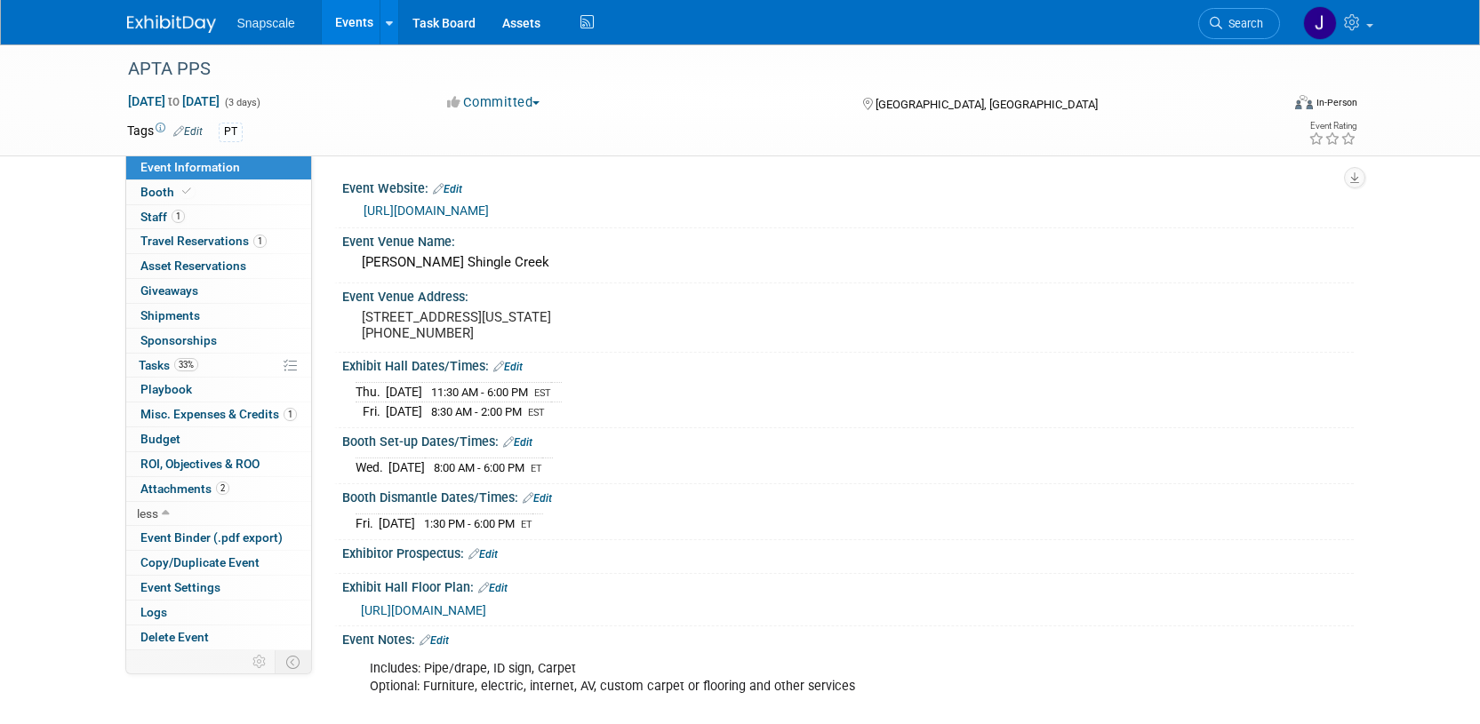
click at [489, 214] on link "https://ppsapta.org/events/apta-private-practice-annual-conference-2025" at bounding box center [425, 211] width 125 height 14
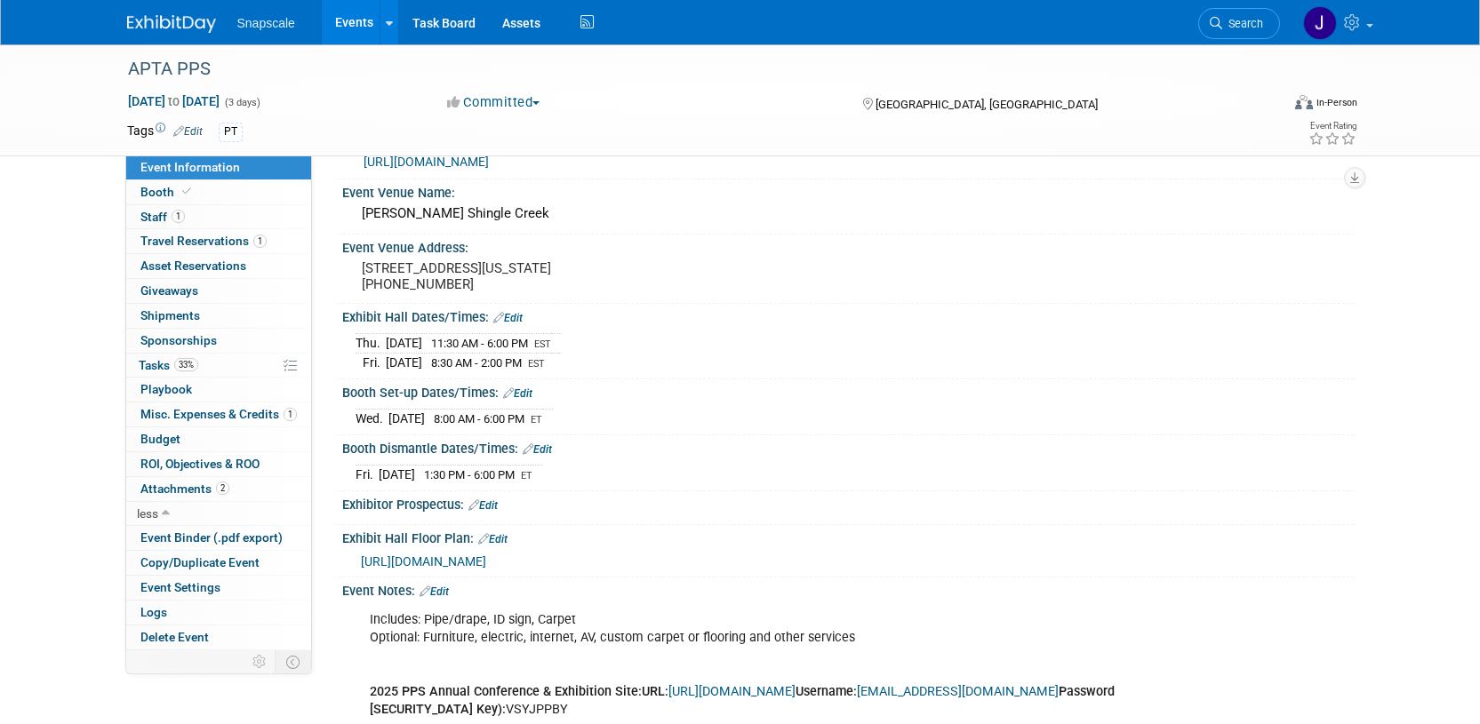
scroll to position [95, 0]
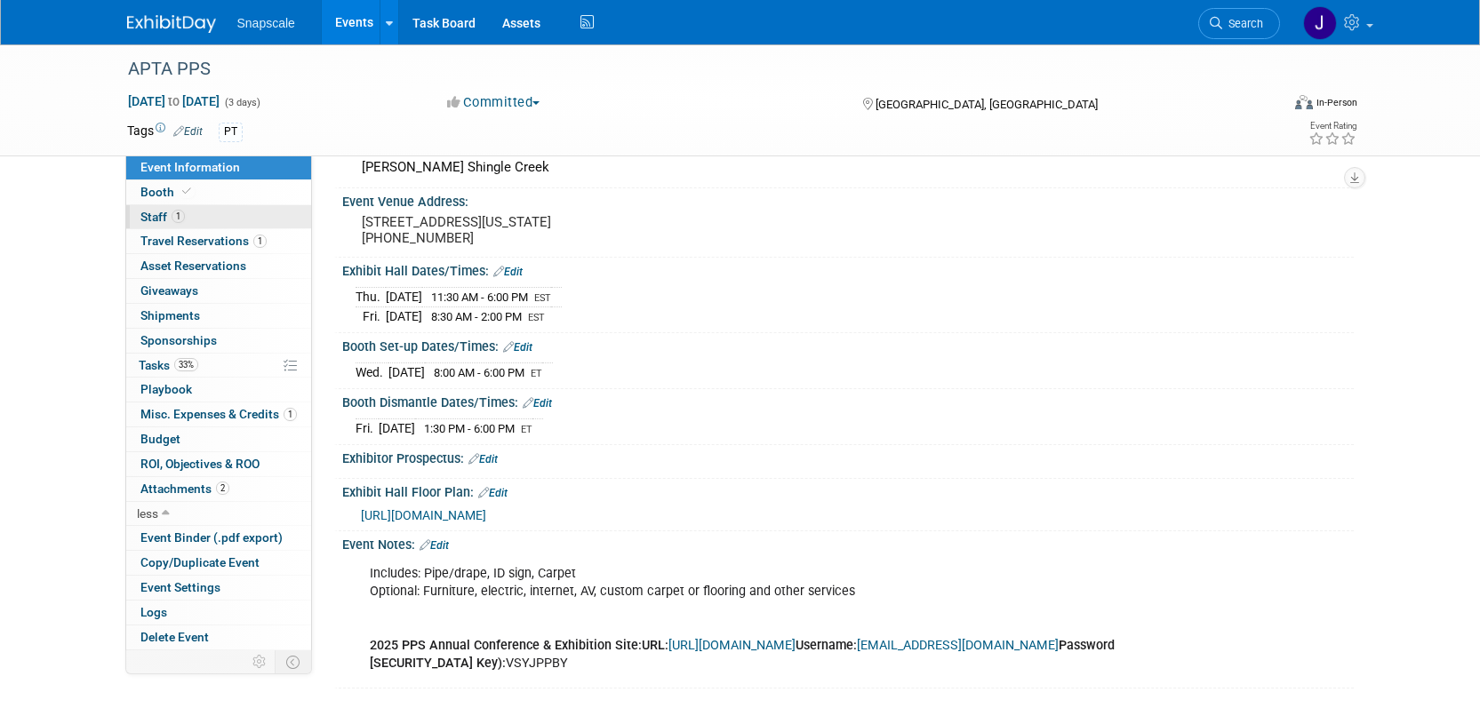
click at [156, 221] on span "Staff 1" at bounding box center [162, 217] width 44 height 14
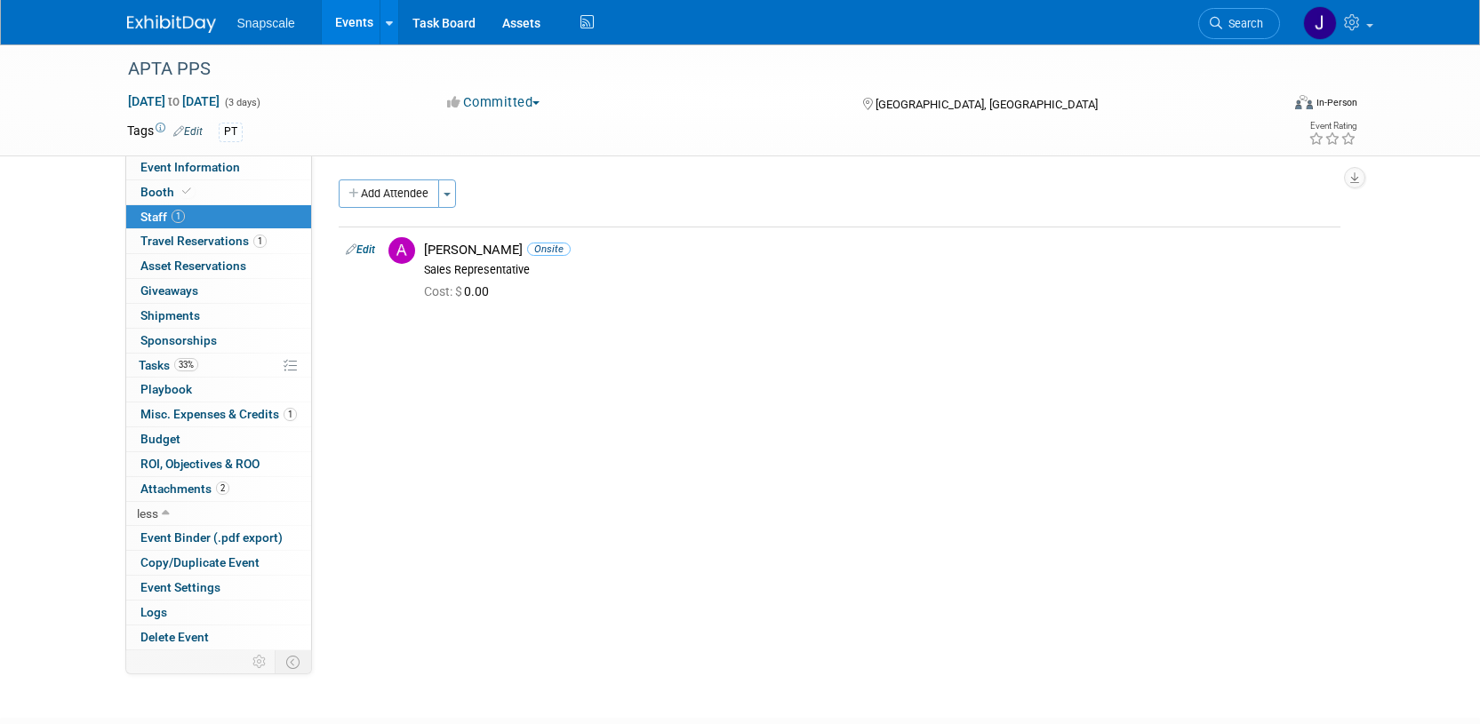
click at [184, 23] on img at bounding box center [171, 24] width 89 height 18
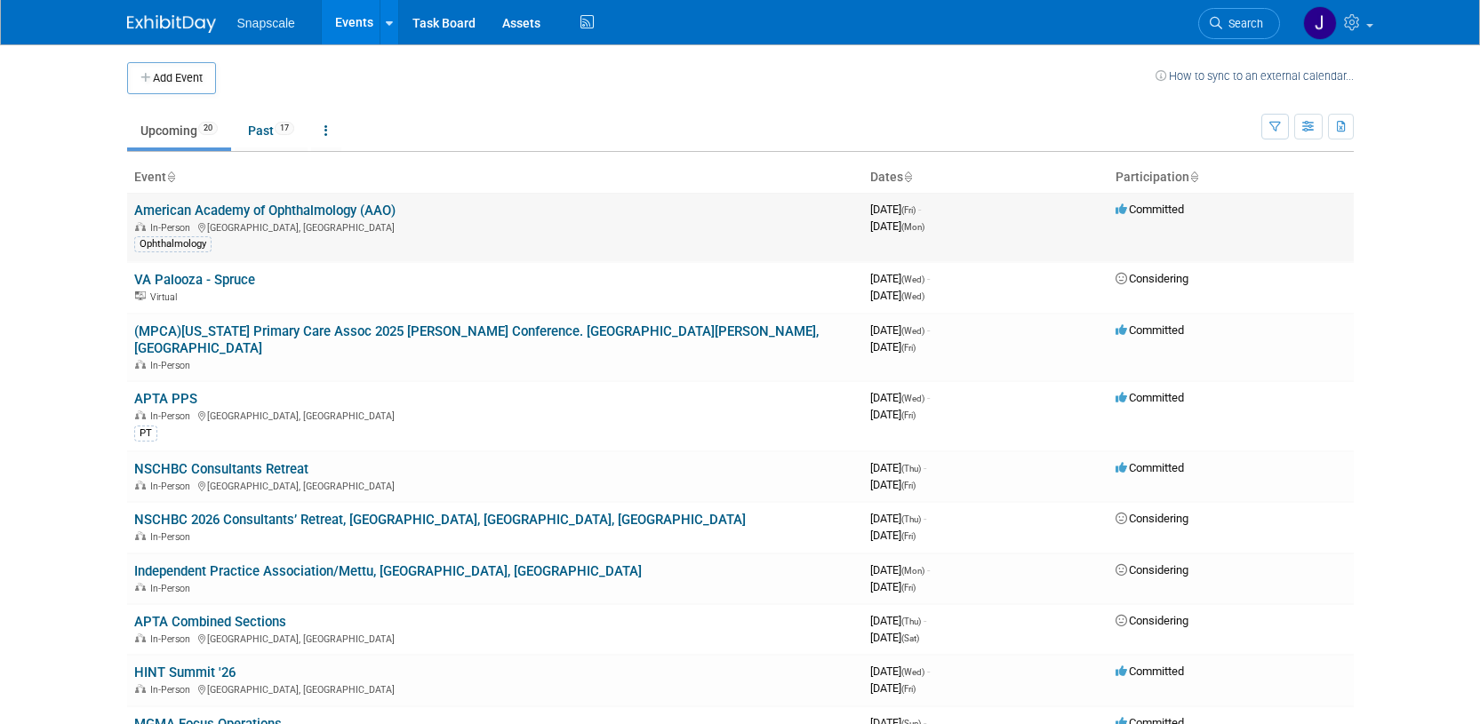
click at [241, 211] on link "American Academy of Ophthalmology (AAO)" at bounding box center [264, 211] width 261 height 16
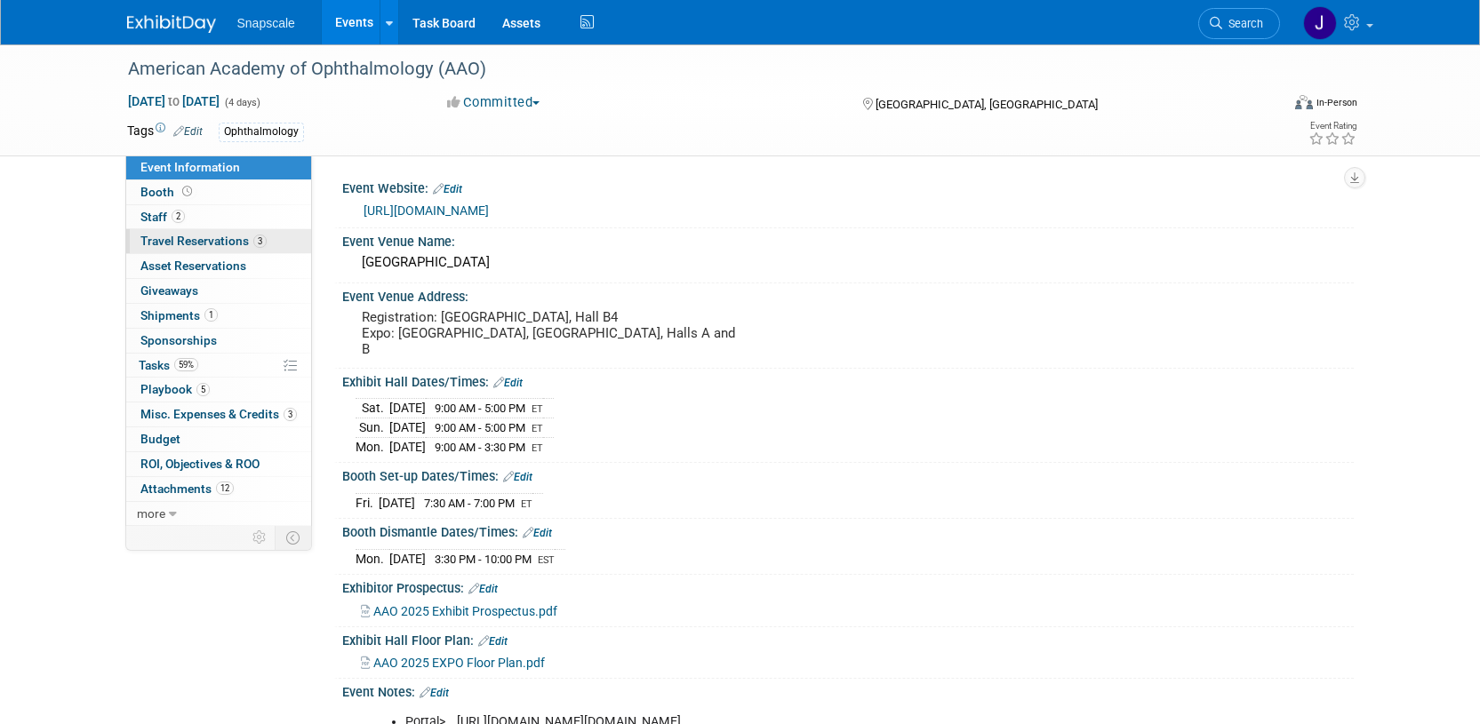
click at [160, 239] on span "Travel Reservations 3" at bounding box center [203, 241] width 126 height 14
